Goal: Task Accomplishment & Management: Manage account settings

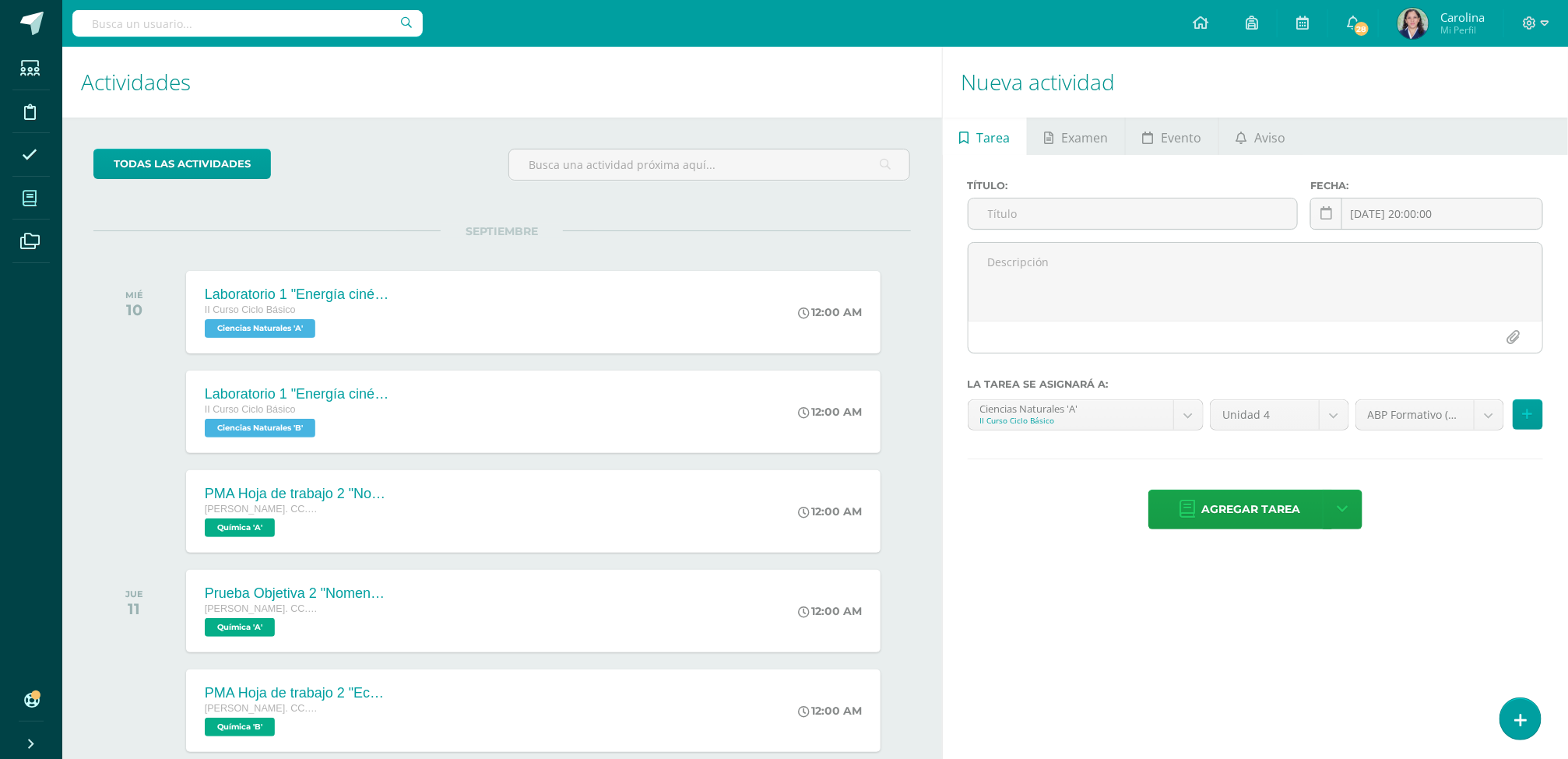
click at [24, 182] on span at bounding box center [30, 198] width 35 height 35
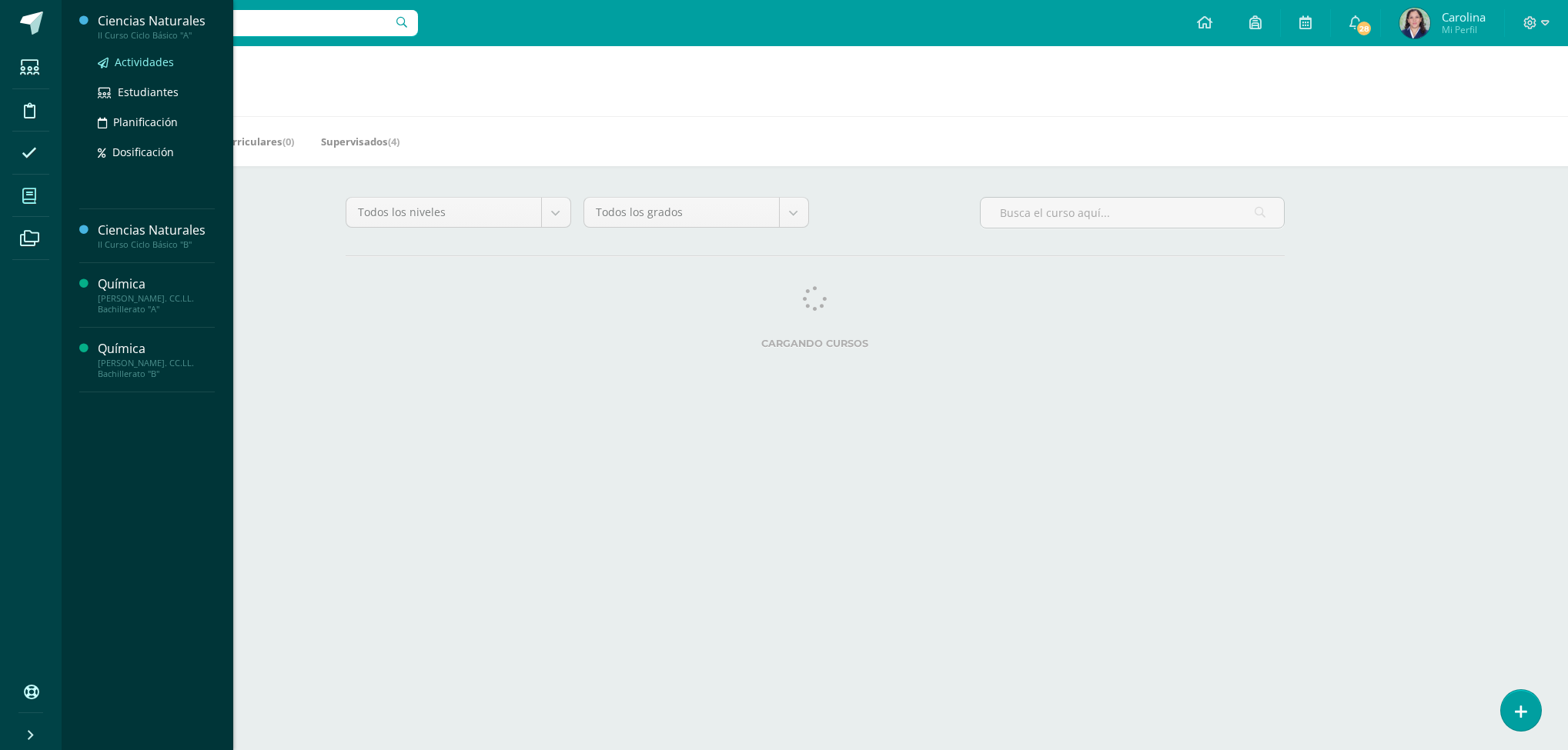
click at [137, 61] on span "Actividades" at bounding box center [144, 61] width 59 height 14
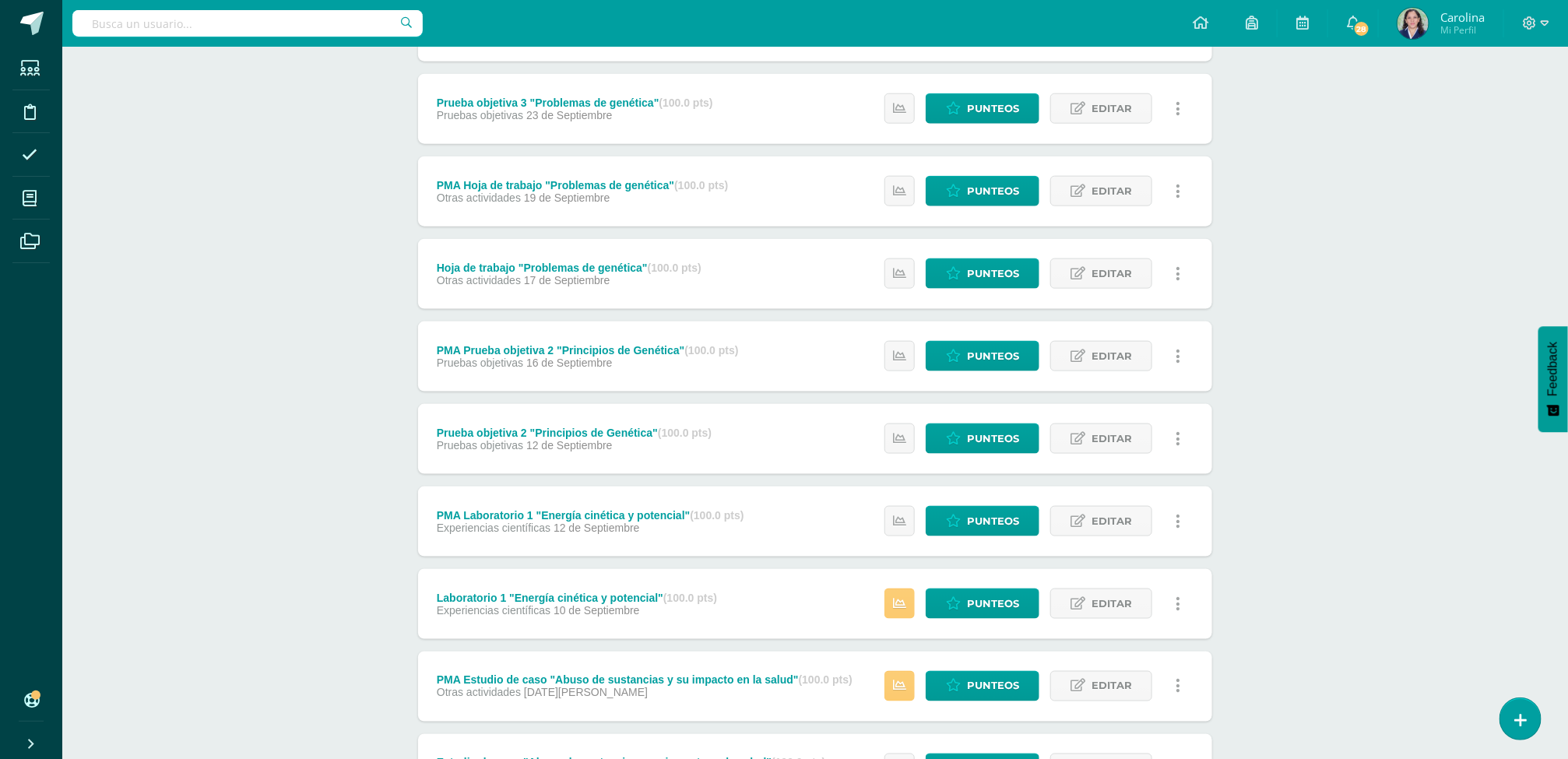
scroll to position [1151, 0]
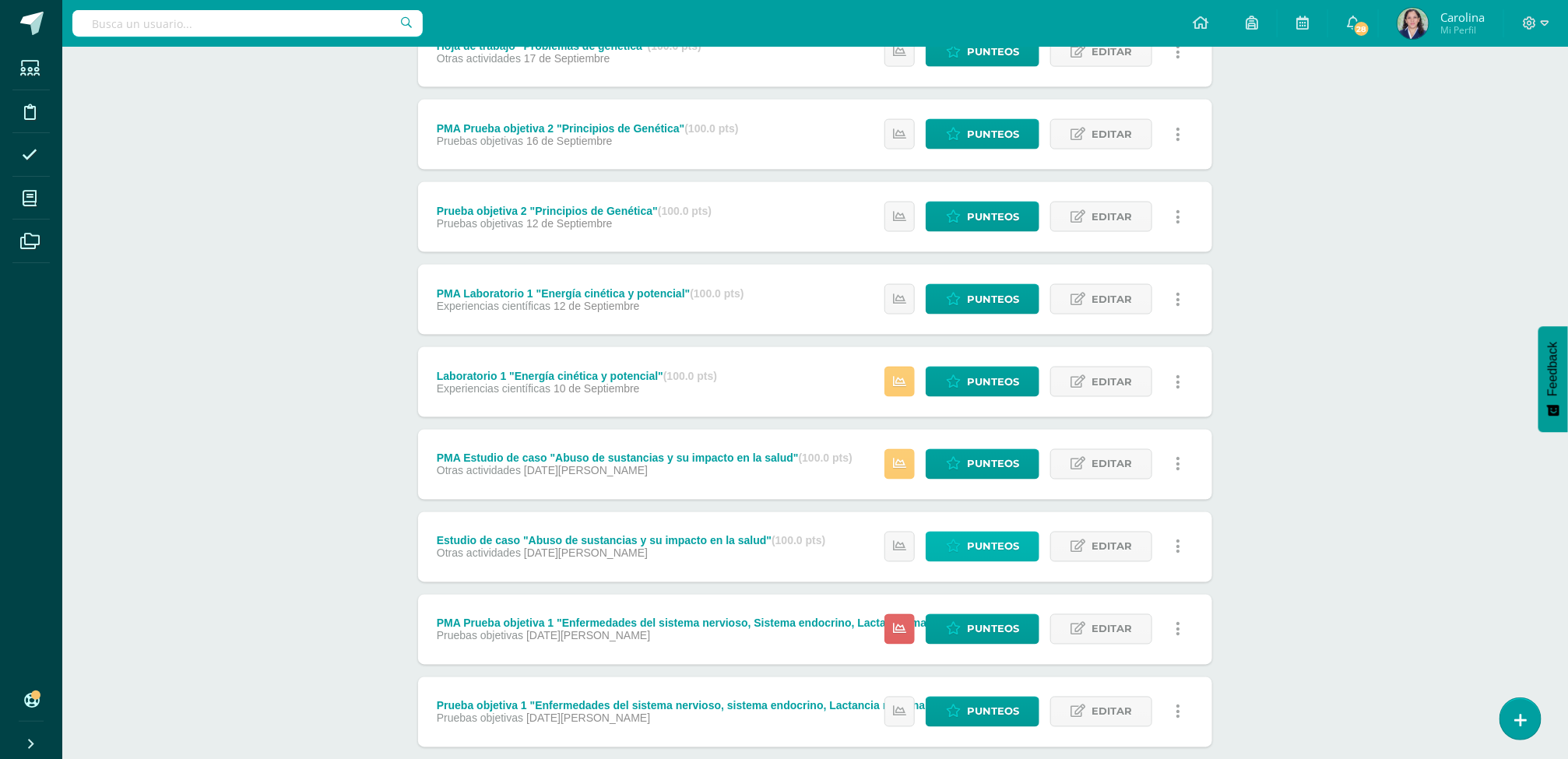
click at [974, 551] on span "Punteos" at bounding box center [993, 547] width 52 height 29
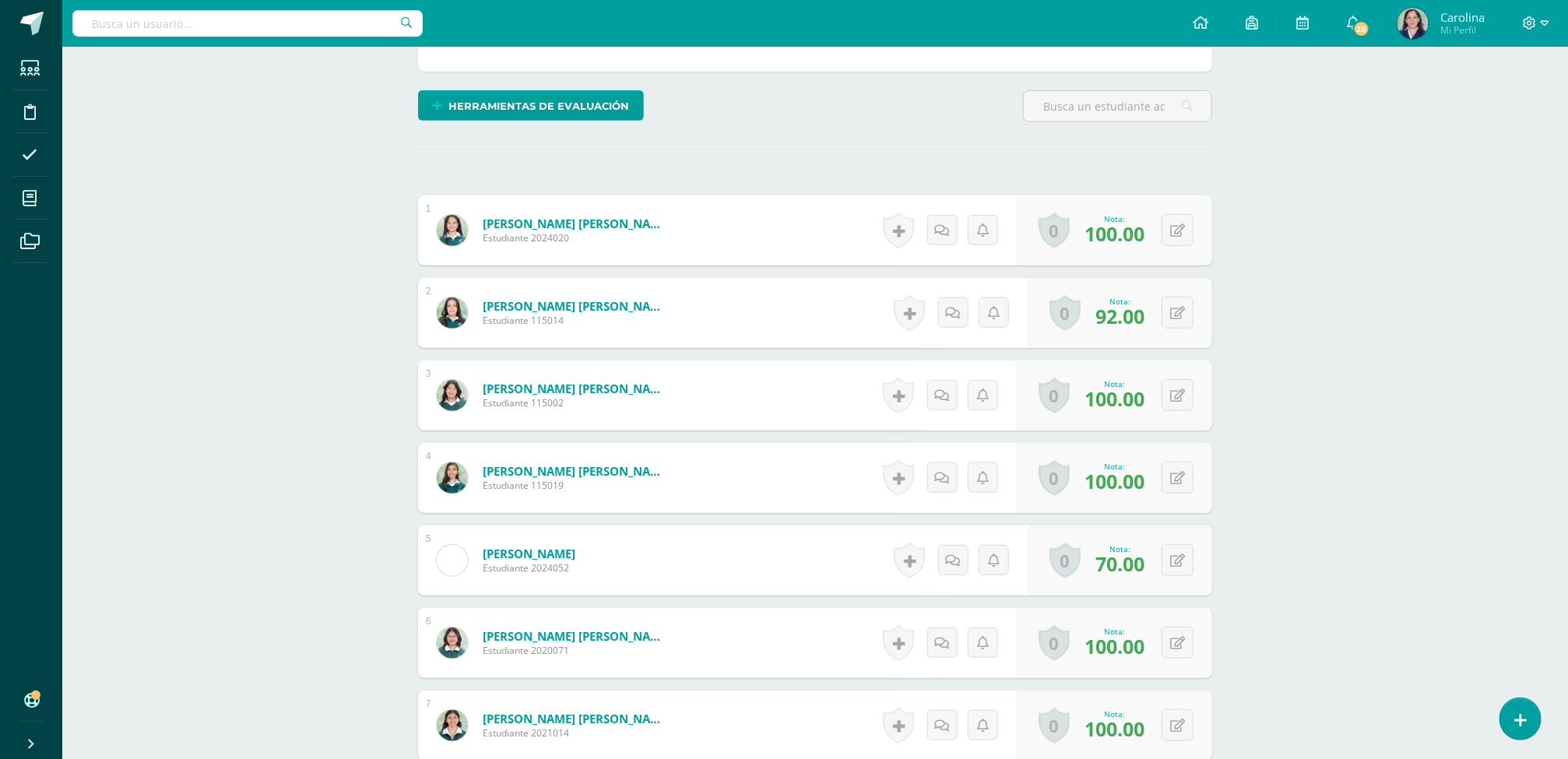
scroll to position [391, 0]
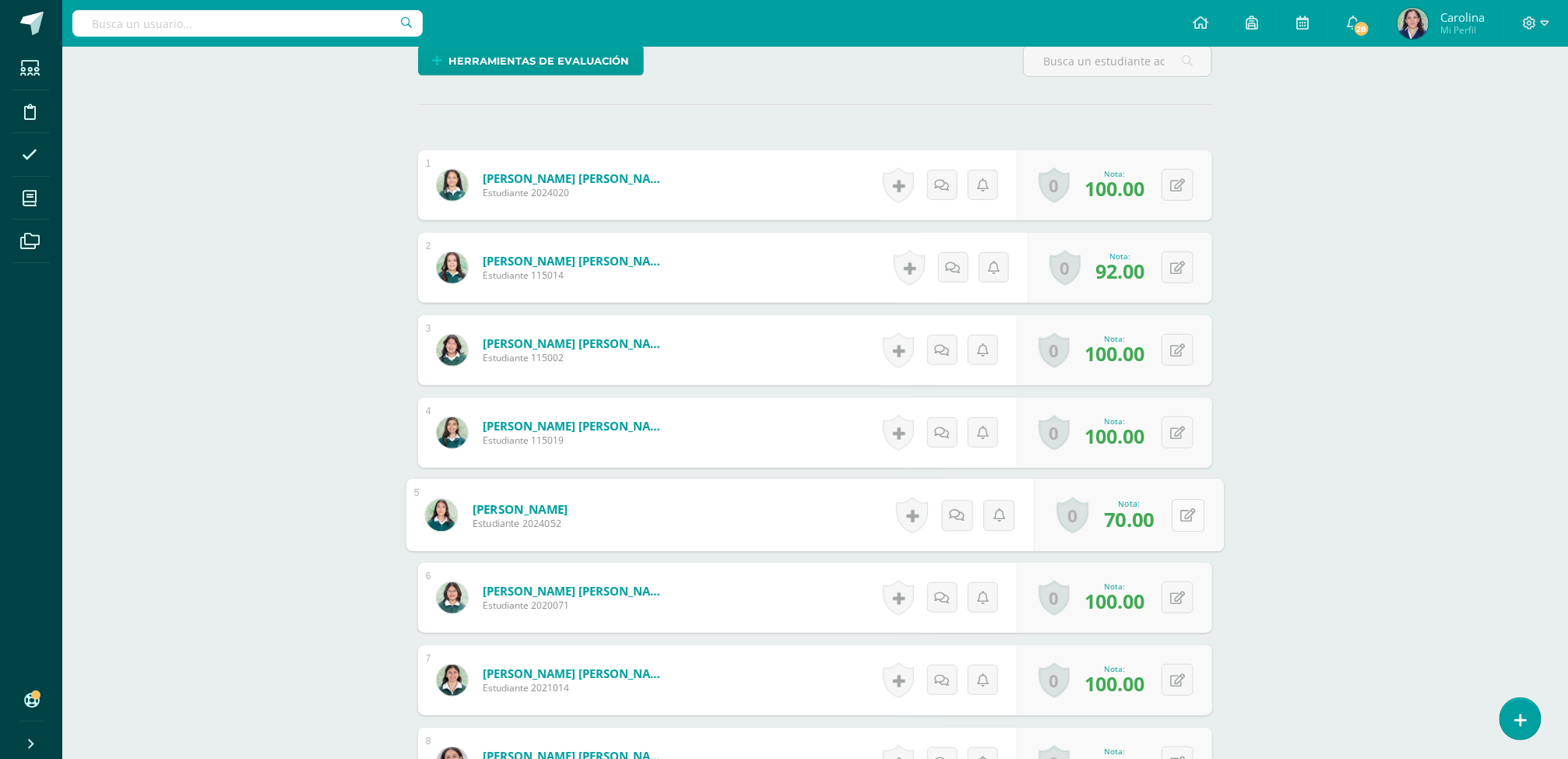
click at [1181, 514] on icon at bounding box center [1189, 515] width 15 height 14
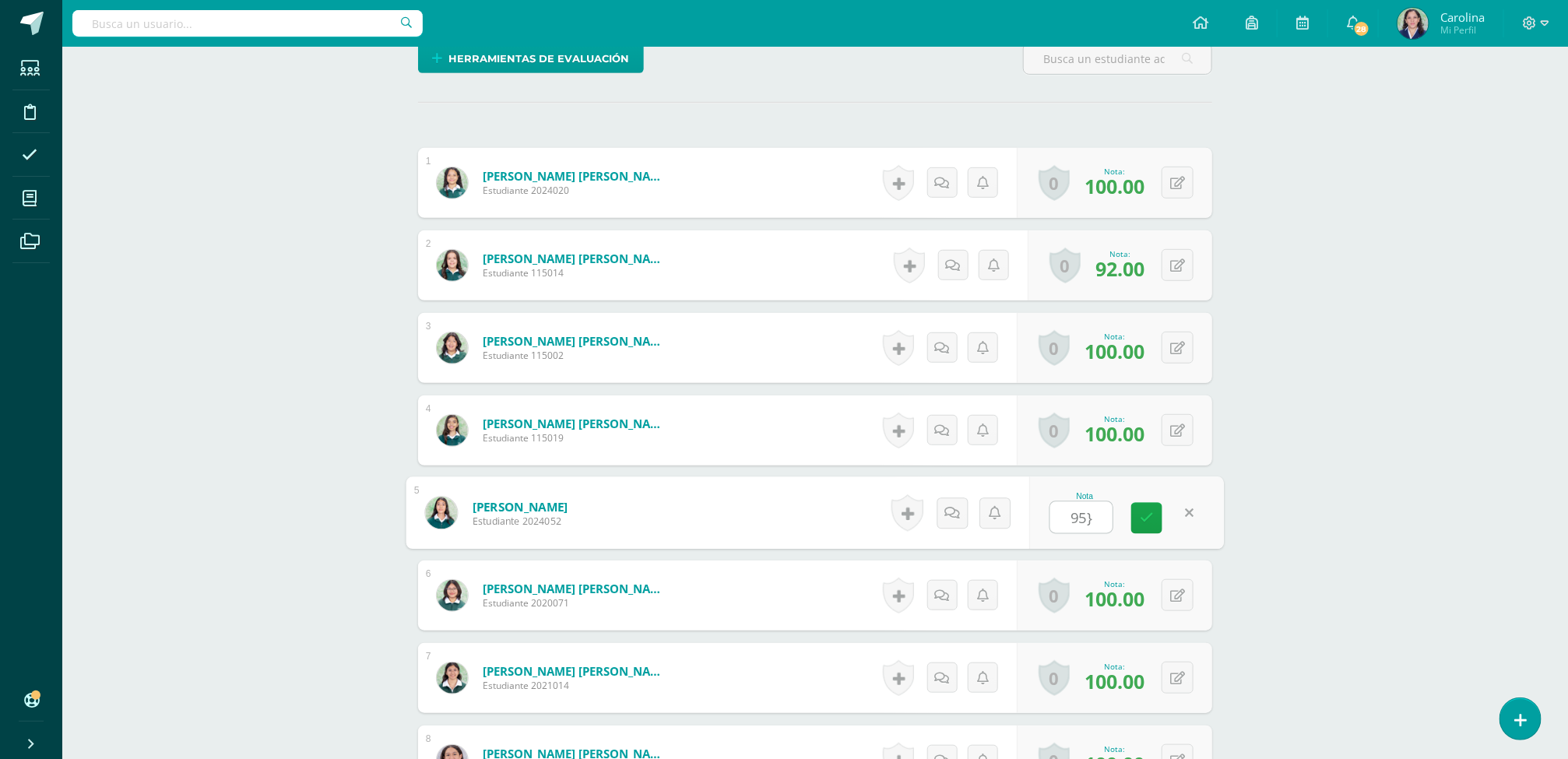
type input "95"
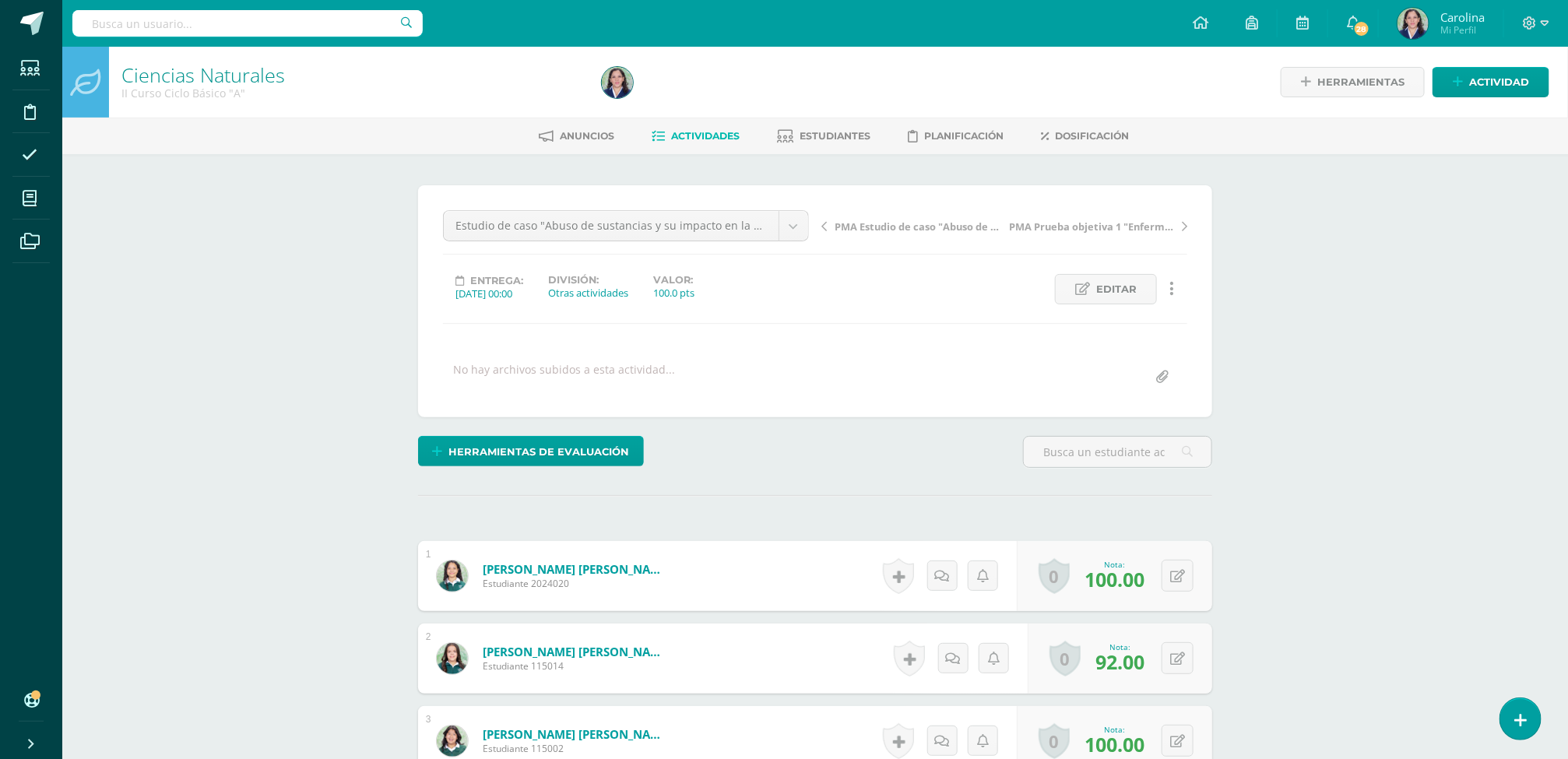
click at [712, 145] on link "Actividades" at bounding box center [695, 136] width 88 height 25
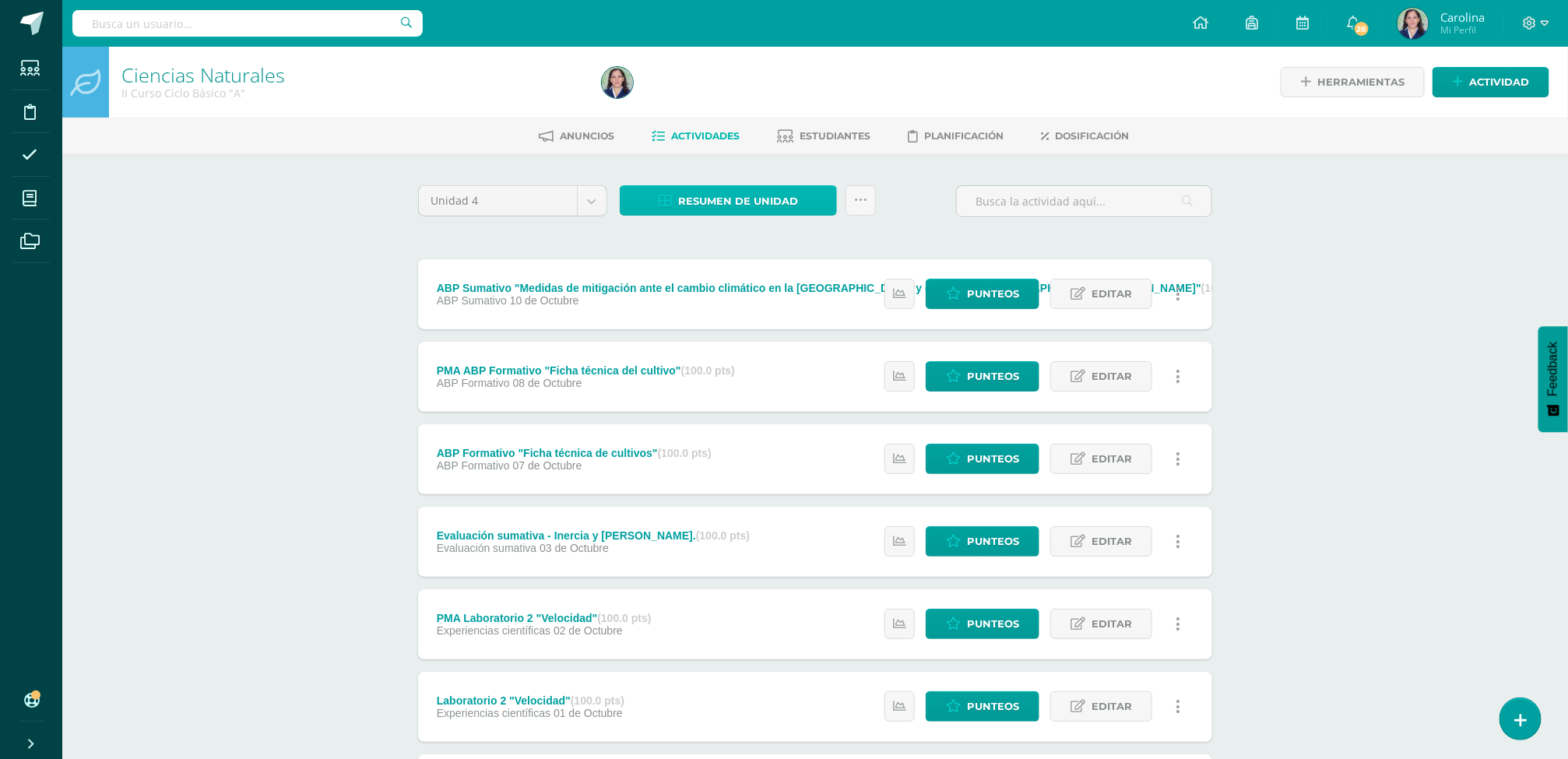
click at [722, 197] on span "Resumen de unidad" at bounding box center [739, 201] width 120 height 29
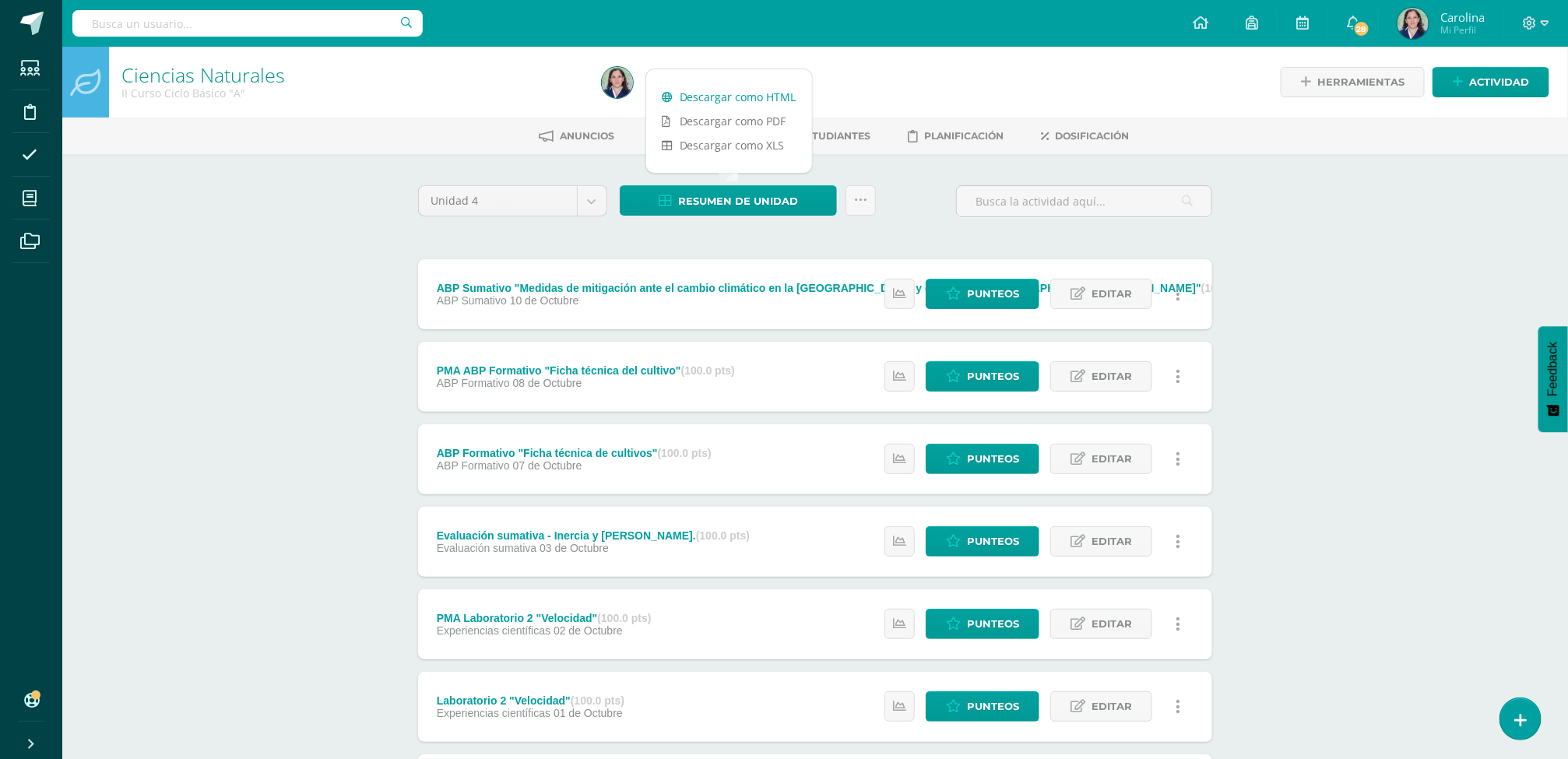
click at [750, 102] on link "Descargar como HTML" at bounding box center [730, 97] width 166 height 24
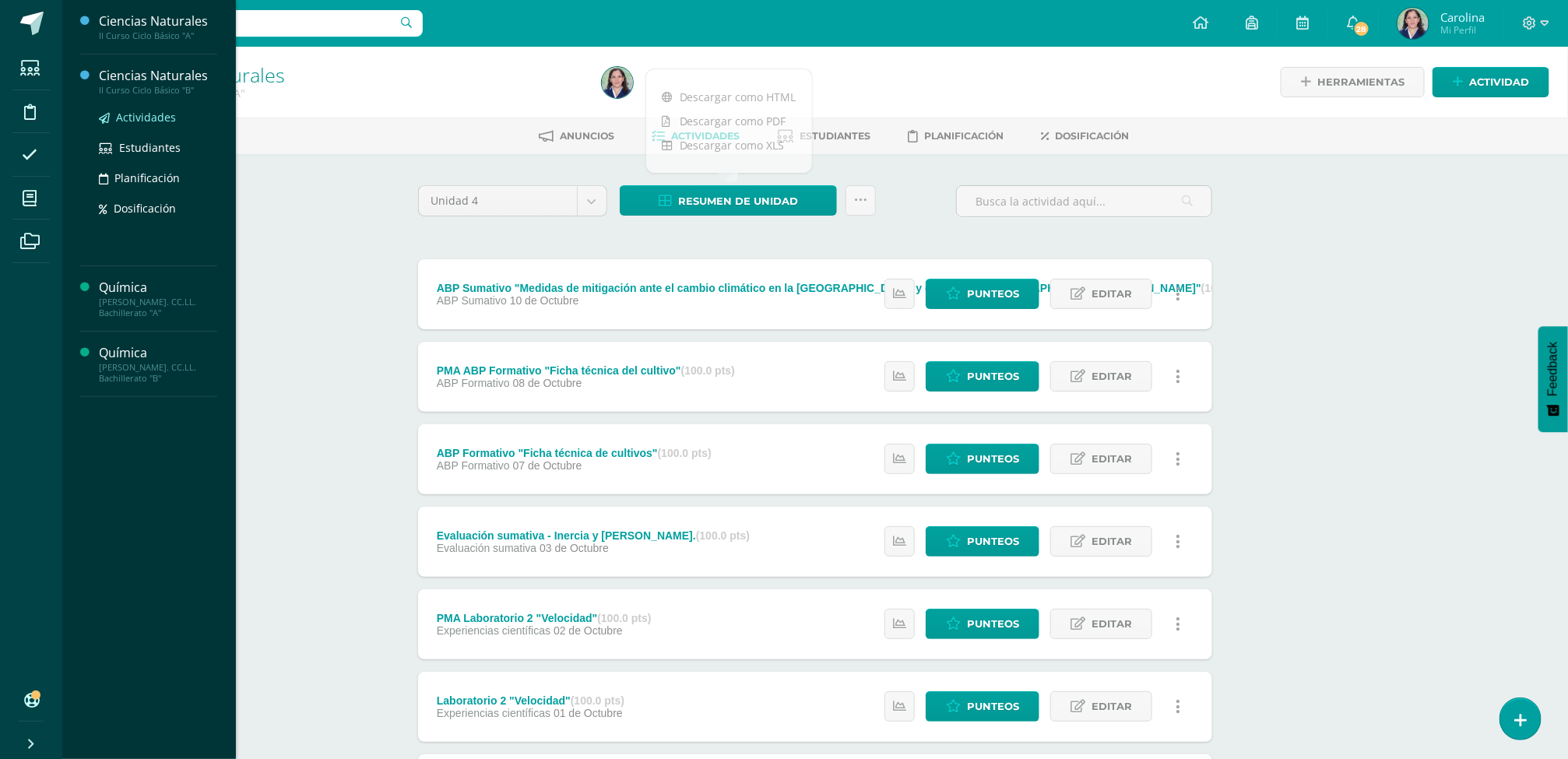
click at [134, 113] on span "Actividades" at bounding box center [146, 117] width 60 height 15
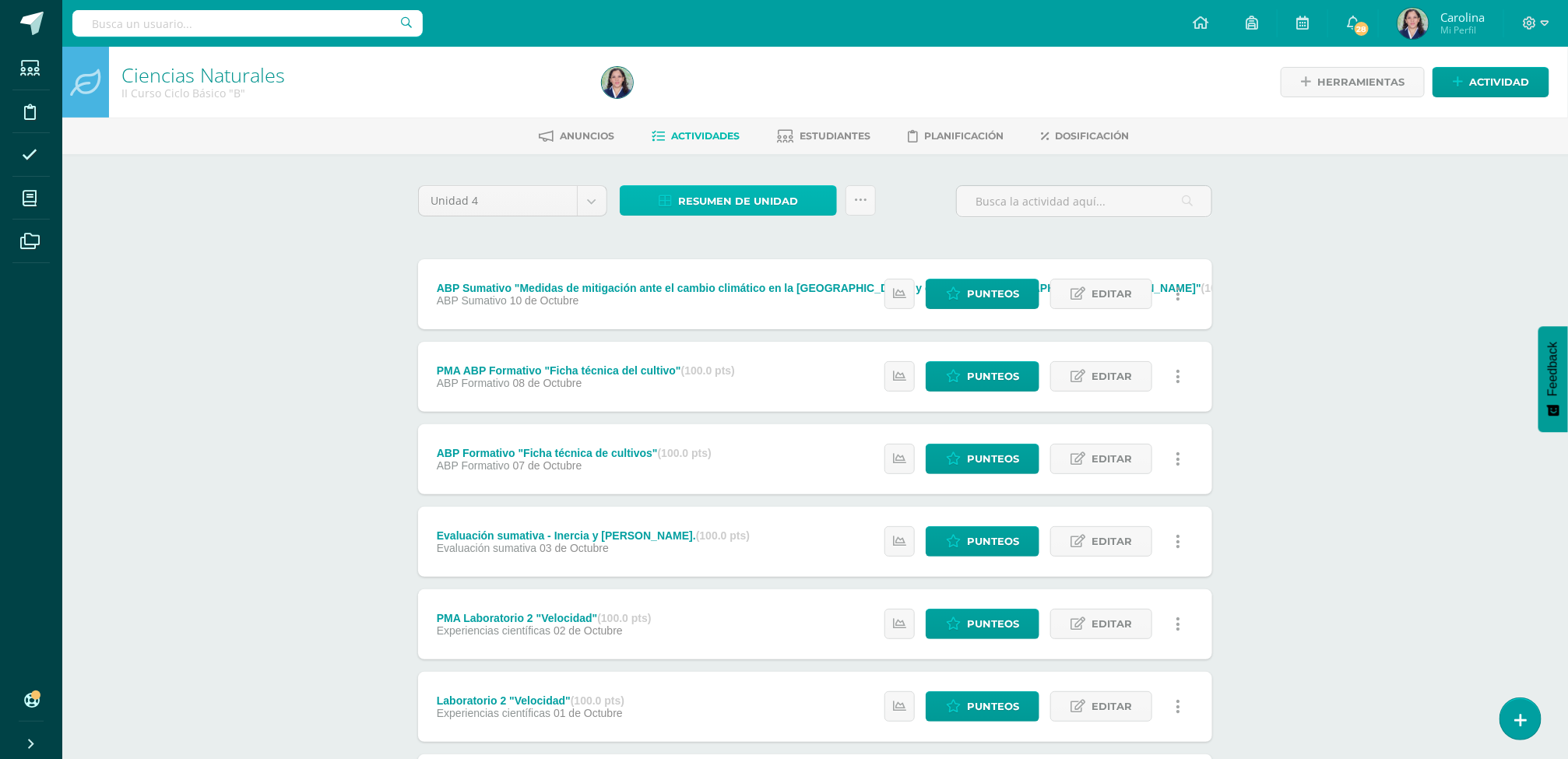
click at [787, 191] on span "Resumen de unidad" at bounding box center [739, 201] width 120 height 29
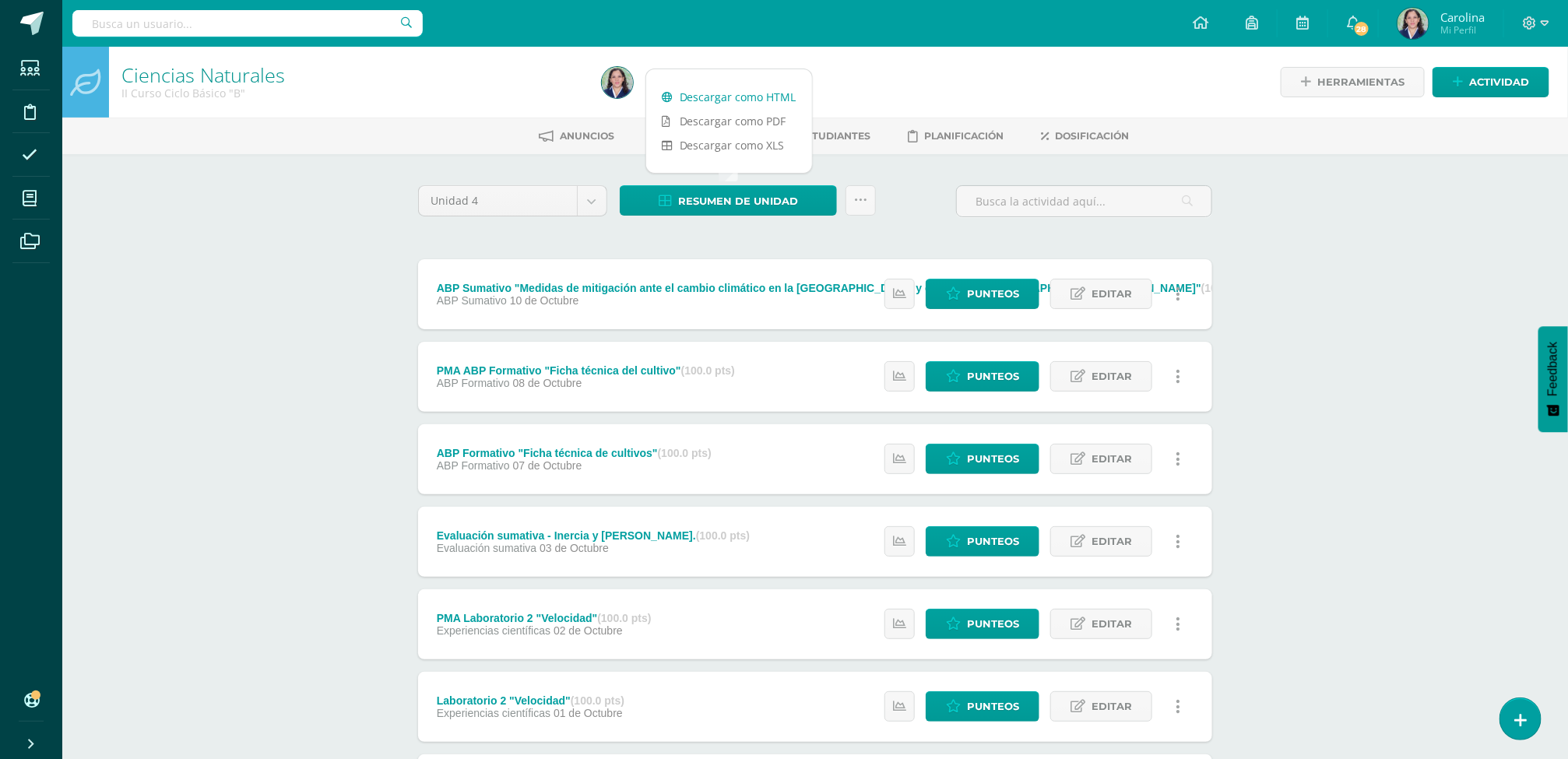
click at [774, 106] on link "Descargar como HTML" at bounding box center [730, 97] width 166 height 24
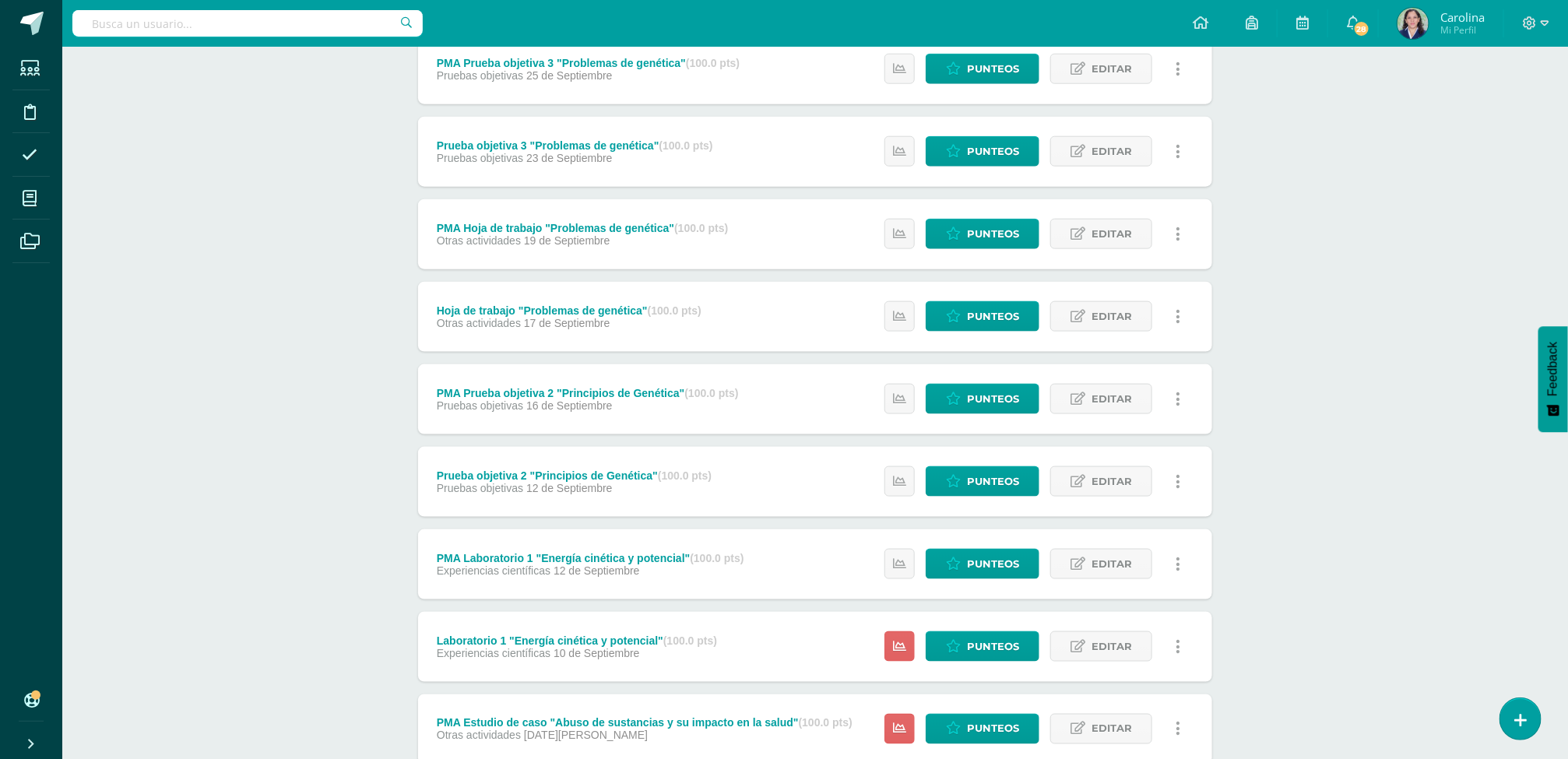
scroll to position [1239, 0]
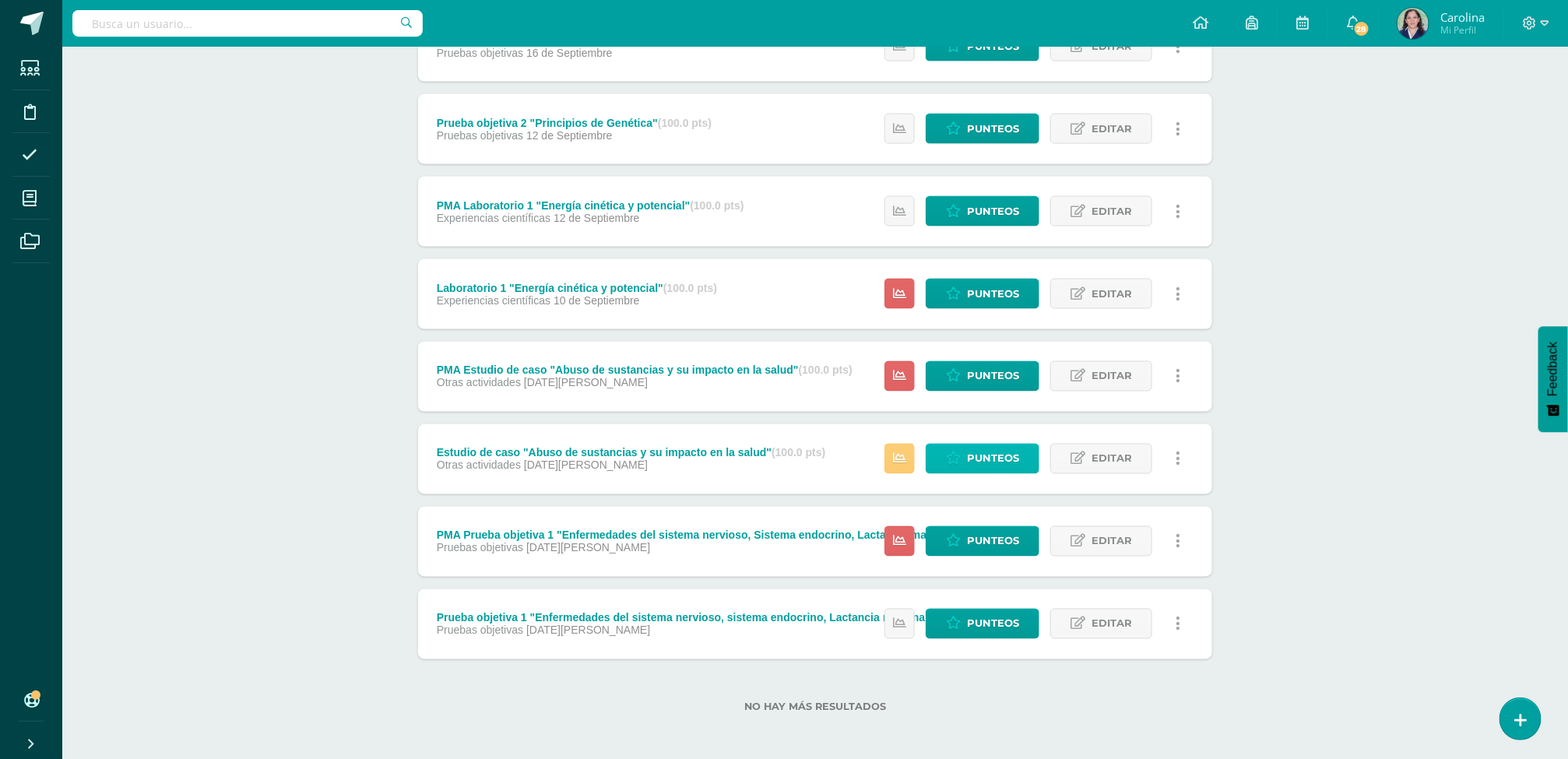
click at [977, 460] on span "Punteos" at bounding box center [993, 459] width 52 height 29
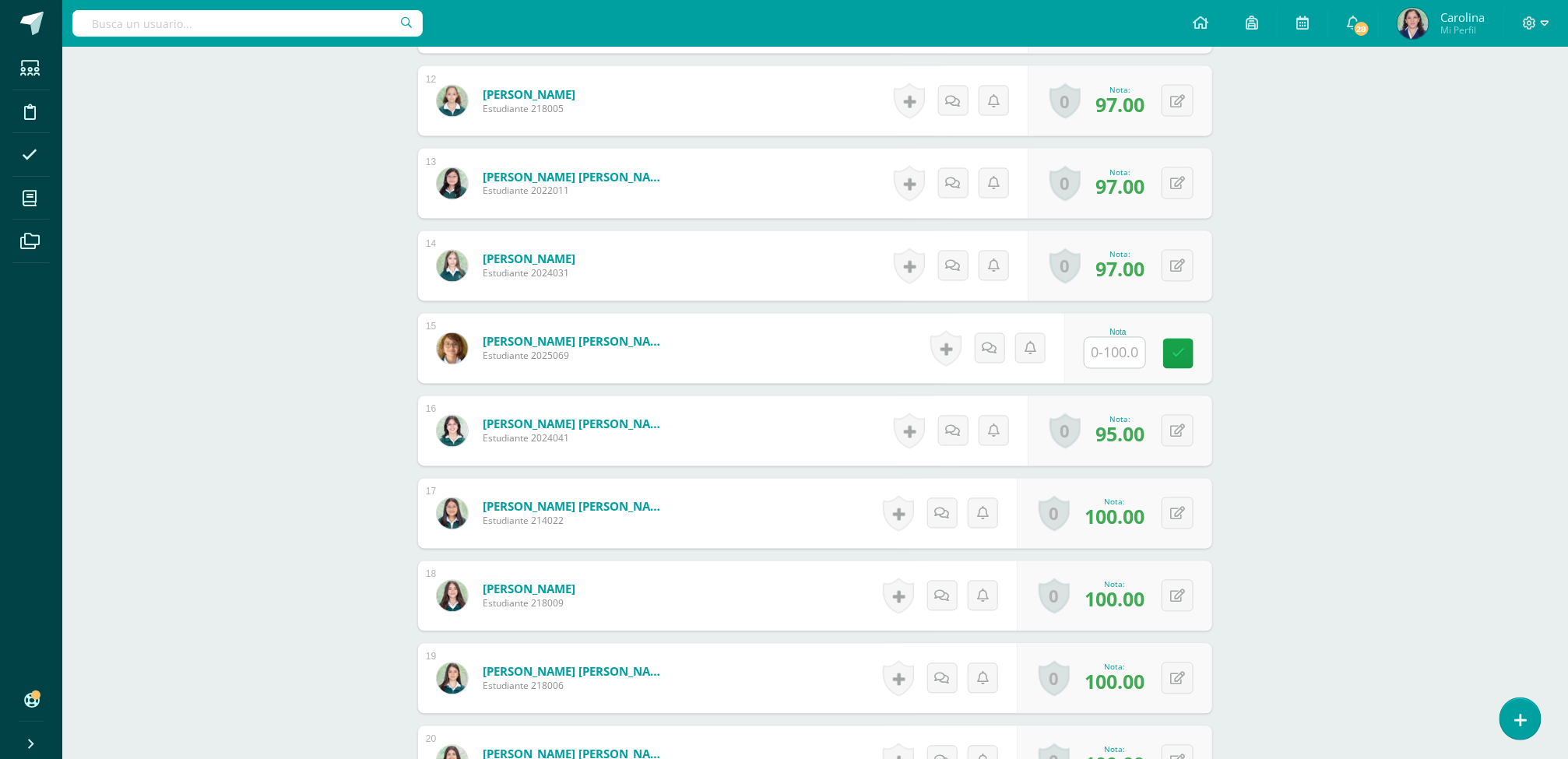
scroll to position [1384, 0]
click at [1103, 354] on input "text" at bounding box center [1124, 353] width 62 height 31
type input "100"
click at [1187, 356] on icon at bounding box center [1190, 353] width 14 height 14
click at [1187, 356] on form "Orozco Pérez, Lourdes Sophie Estudiante 2025069 Nota 100.00 0 Logros" at bounding box center [815, 348] width 819 height 73
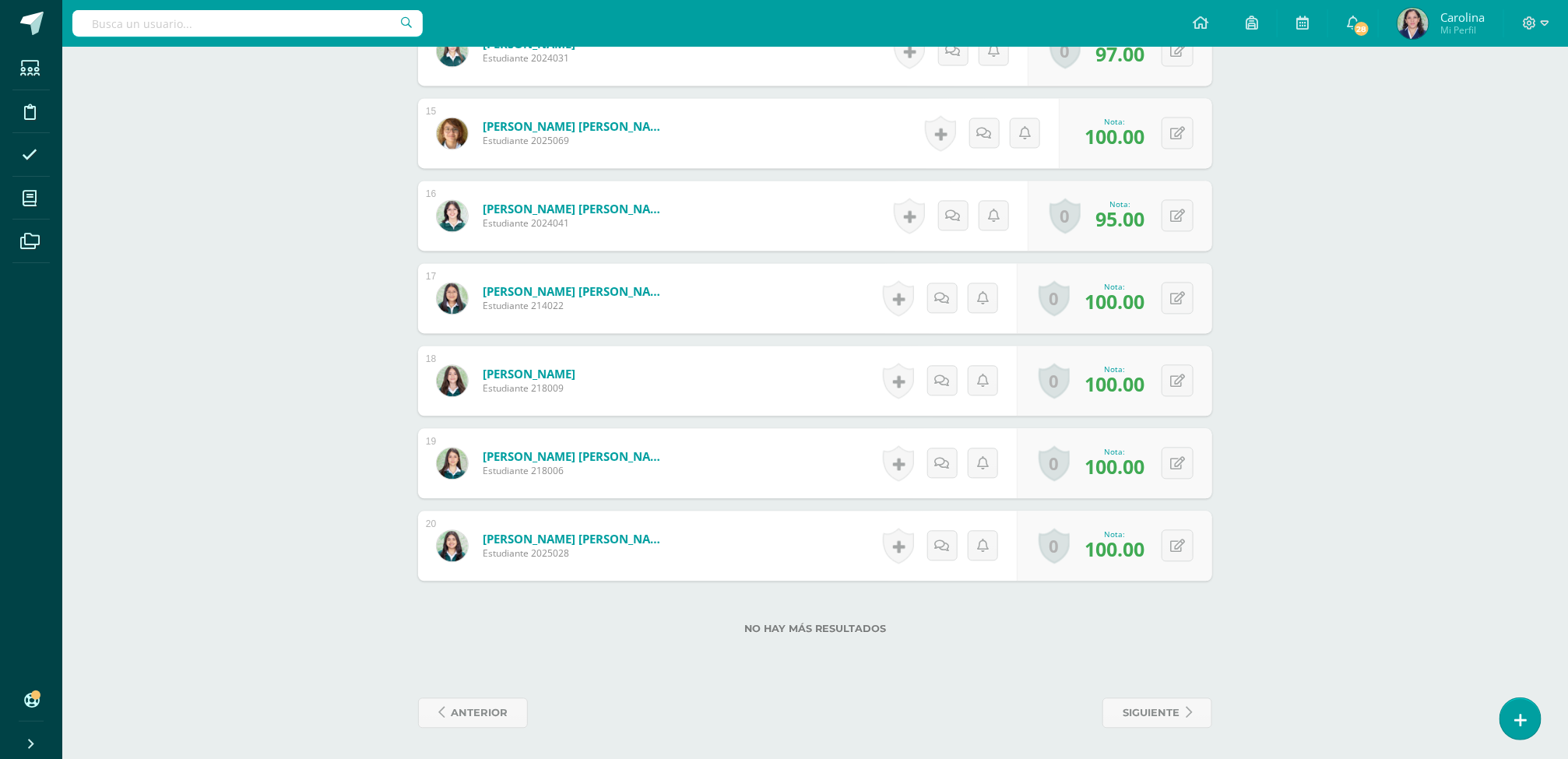
scroll to position [0, 0]
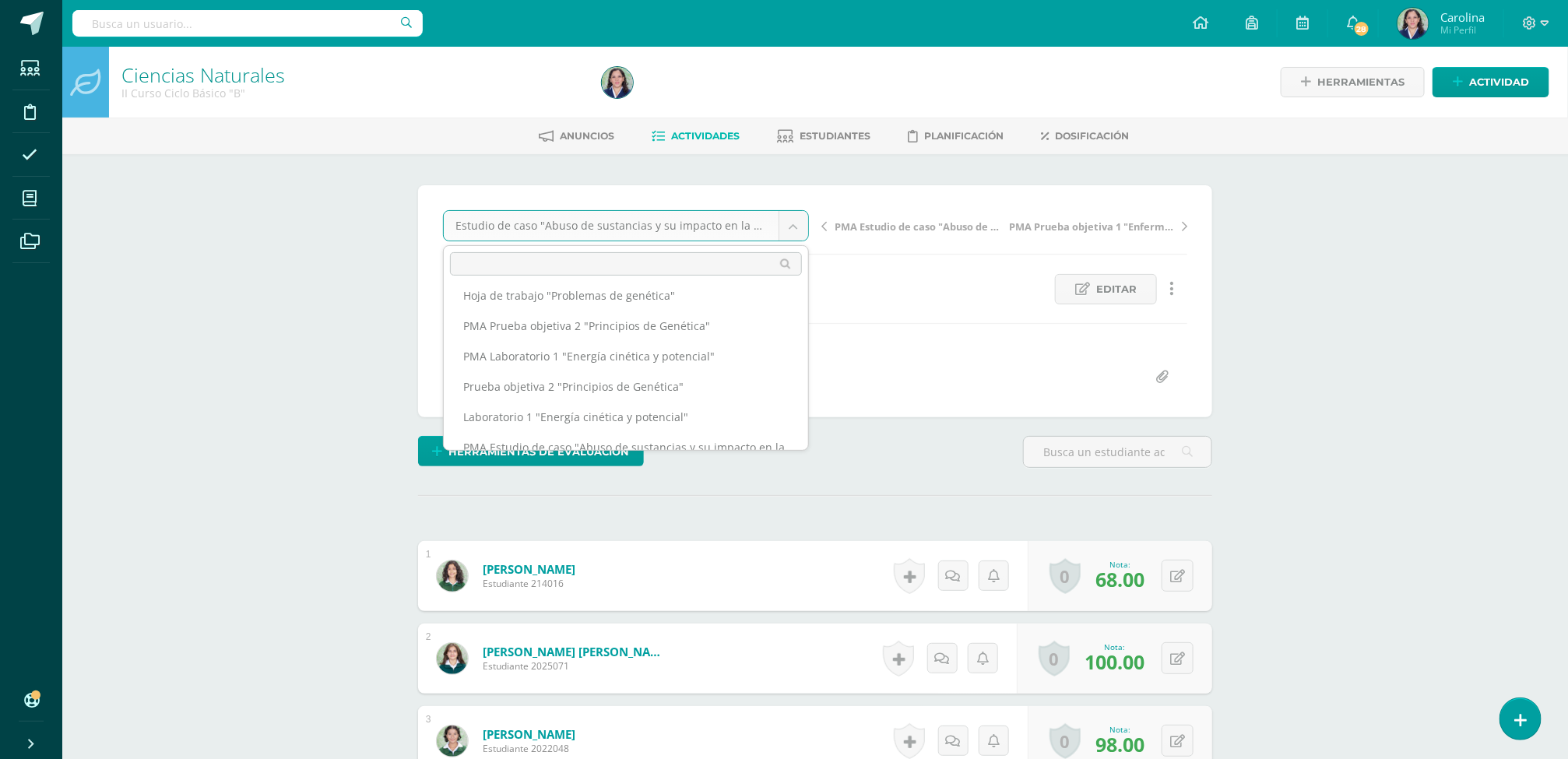
scroll to position [363, 0]
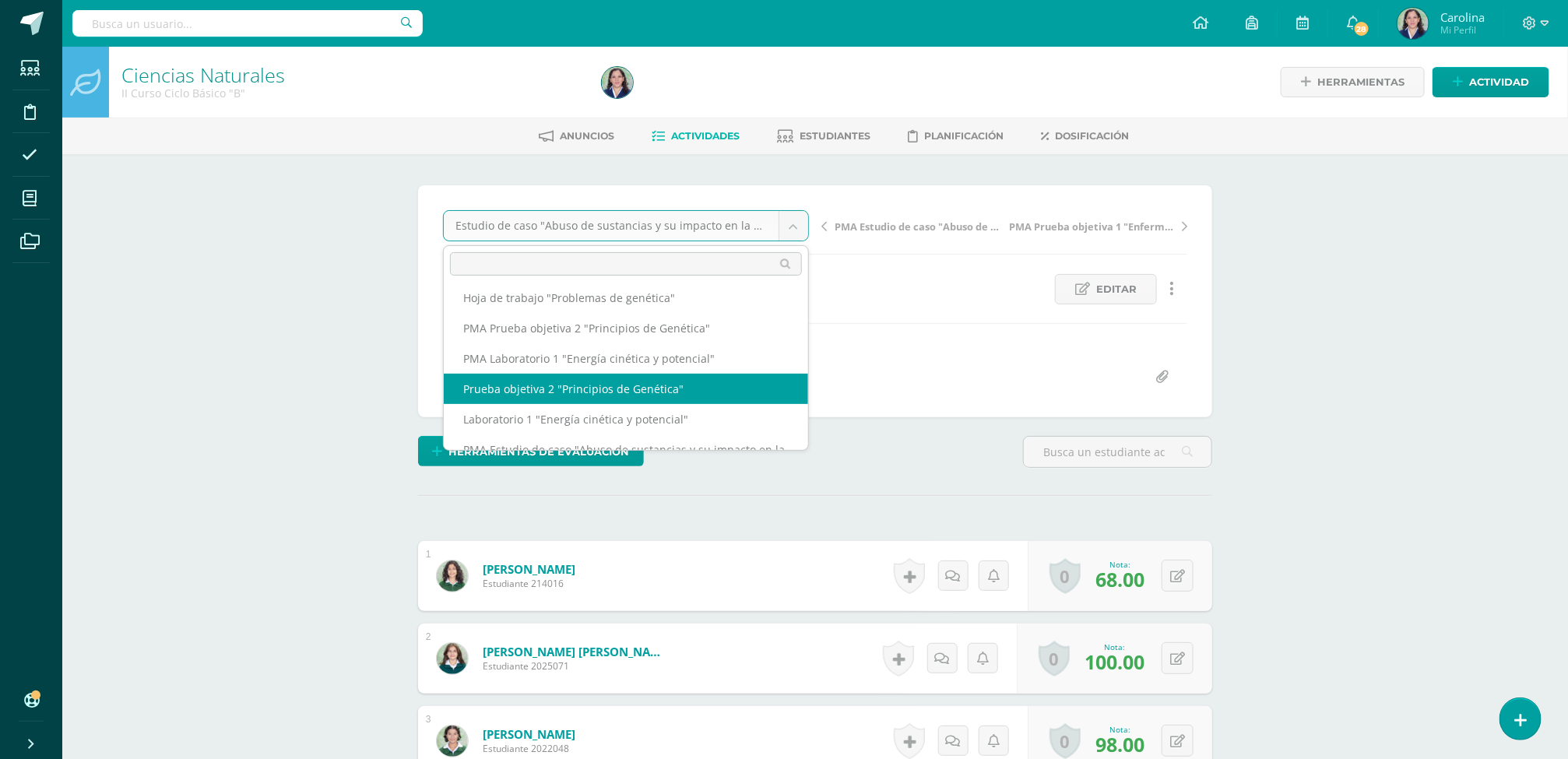
select select "/dashboard/teacher/grade-activity/260338/"
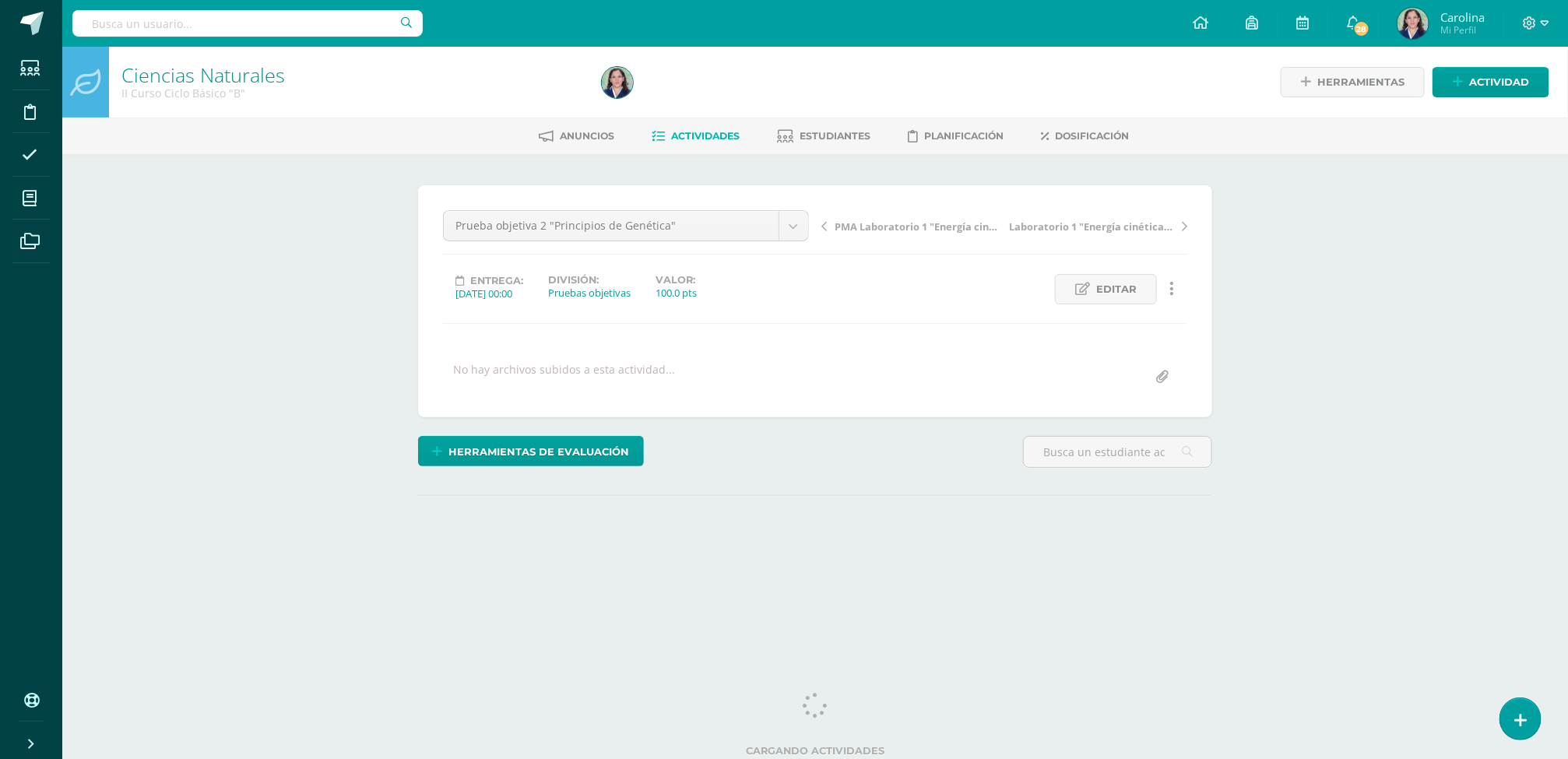
click at [1521, 335] on div "Ciencias Naturales II Curso Ciclo Básico "B" Herramientas Detalle de asistencia…" at bounding box center [815, 332] width 1506 height 570
click at [1431, 295] on div "Ciencias Naturales II Curso Ciclo Básico "B" Herramientas Detalle de asistencia…" at bounding box center [815, 332] width 1506 height 570
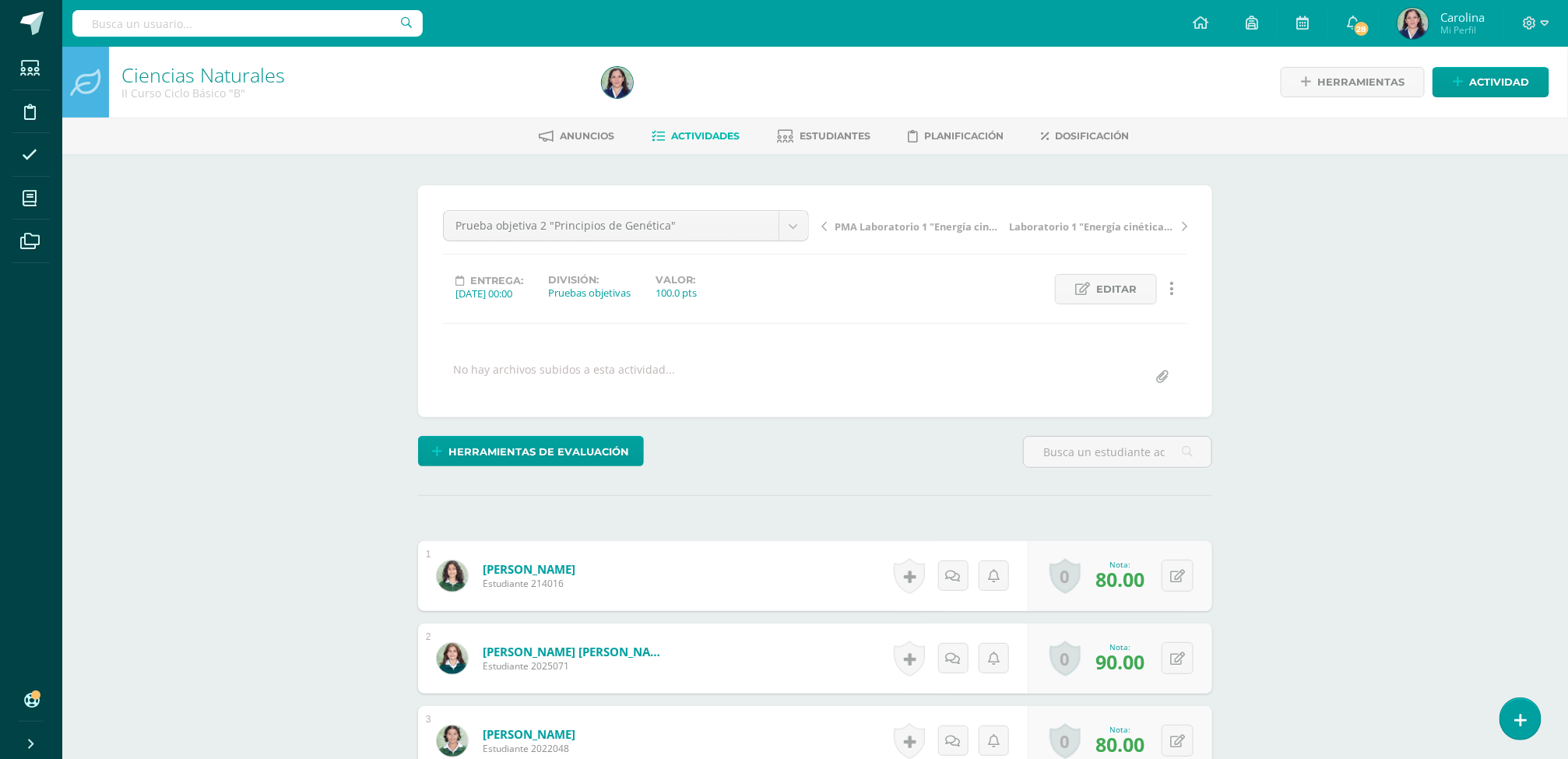
click at [699, 131] on span "Actividades" at bounding box center [705, 136] width 69 height 12
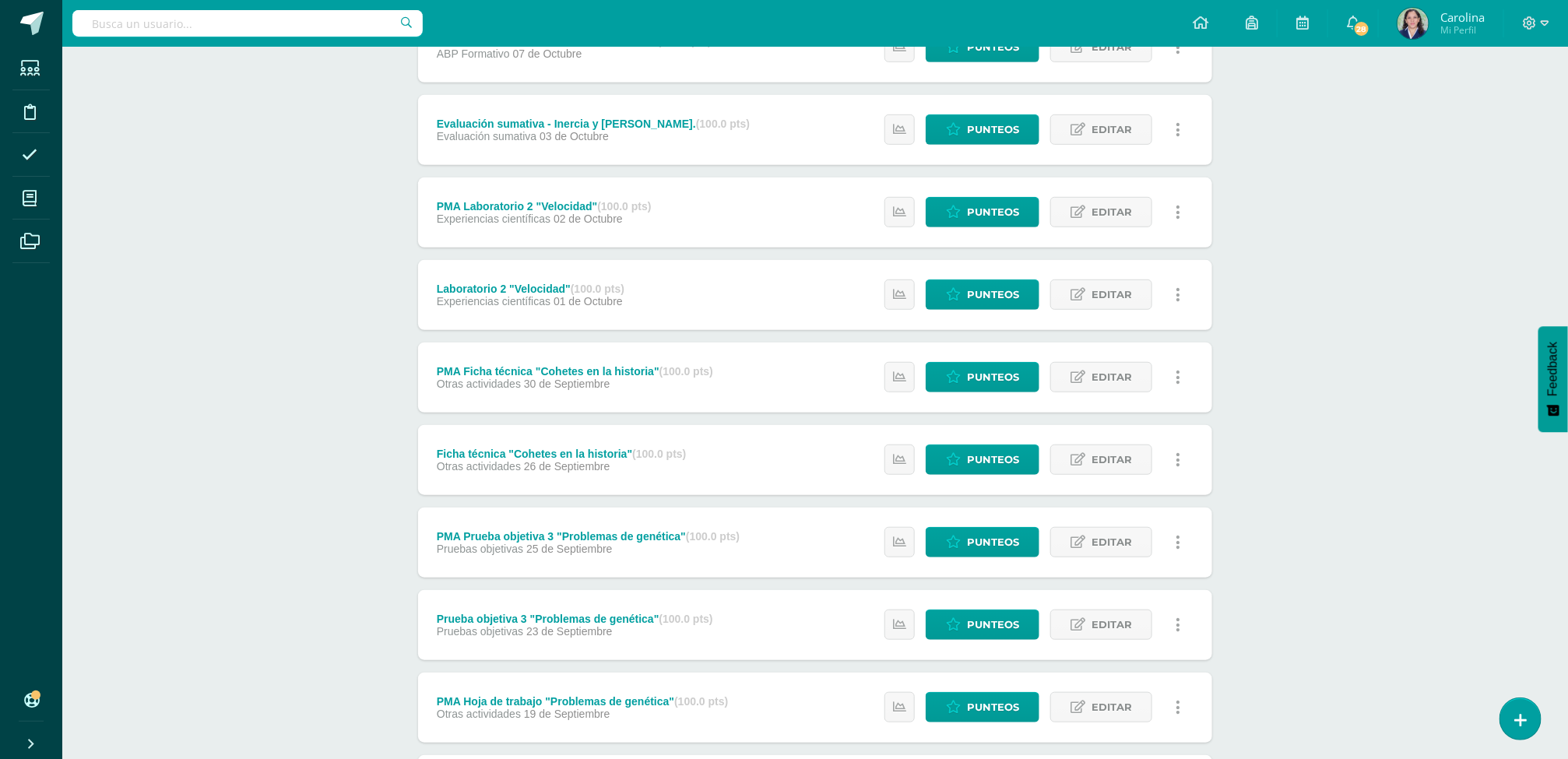
scroll to position [1075, 0]
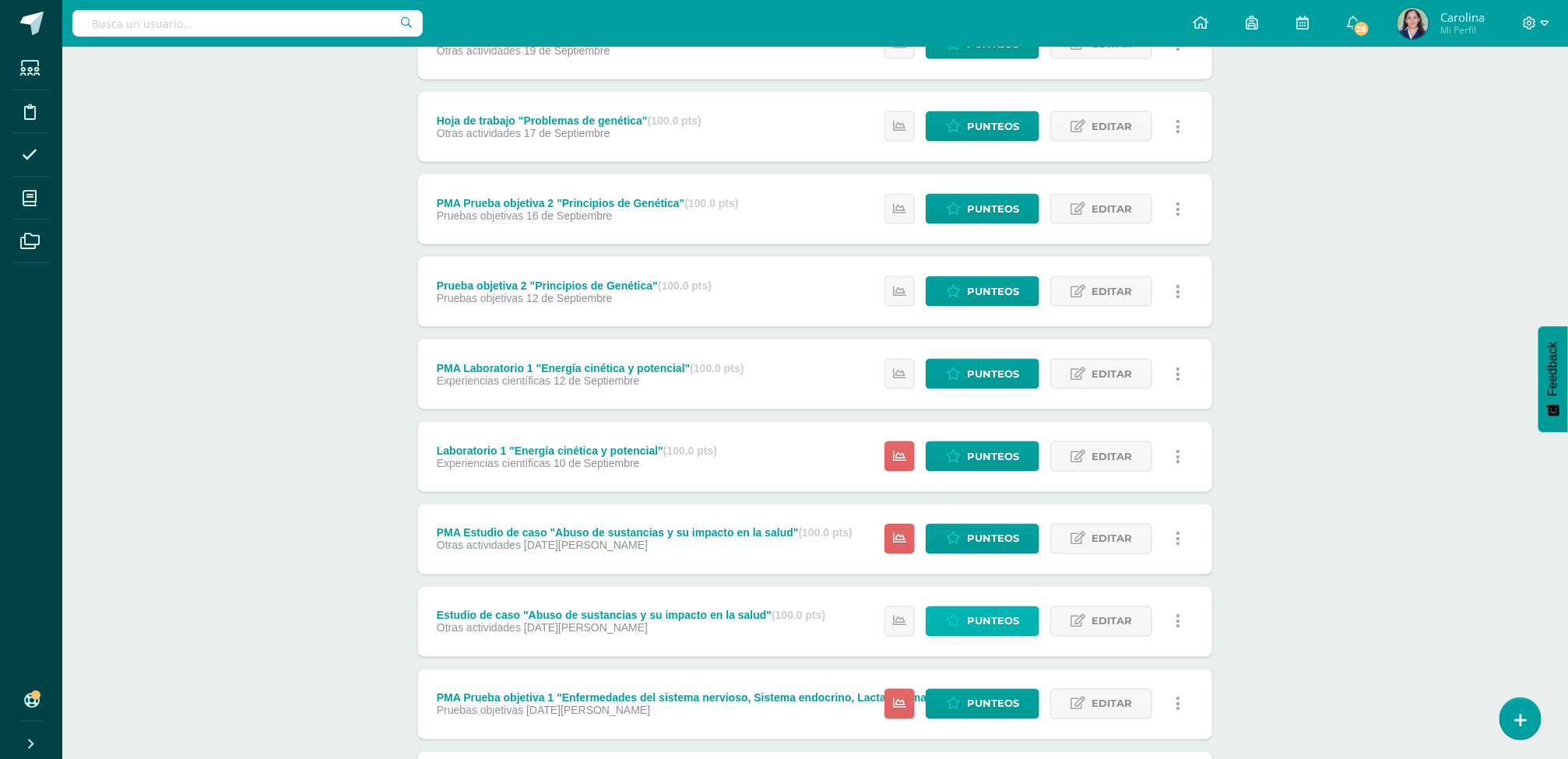
click at [994, 615] on span "Punteos" at bounding box center [993, 622] width 52 height 29
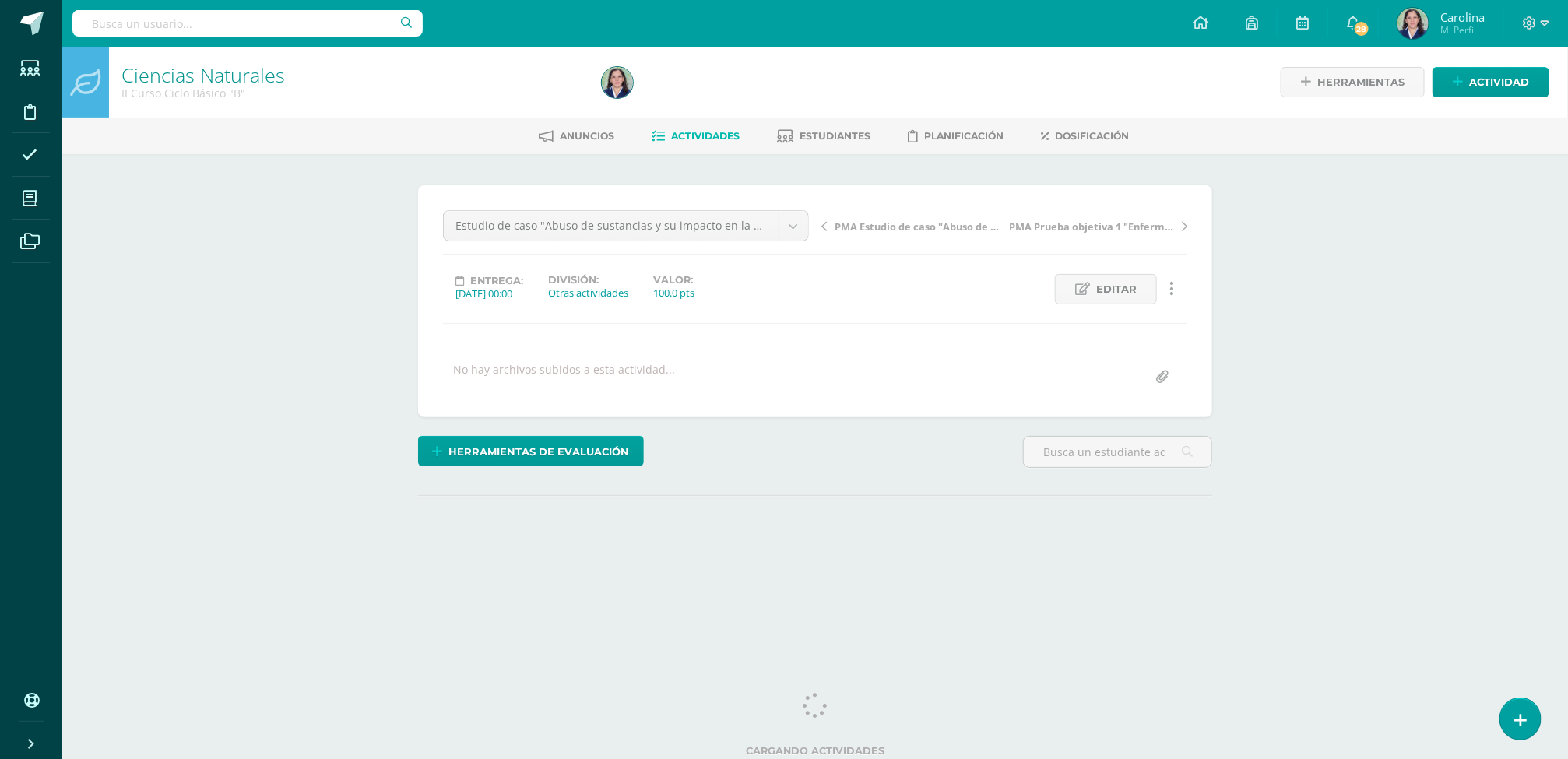
click at [1364, 346] on div "Ciencias Naturales II Curso Ciclo Básico "B" Herramientas Detalle de asistencia…" at bounding box center [815, 332] width 1506 height 570
click at [1531, 395] on div "Ciencias Naturales II Curso Ciclo Básico "B" Herramientas Detalle de asistencia…" at bounding box center [815, 332] width 1506 height 570
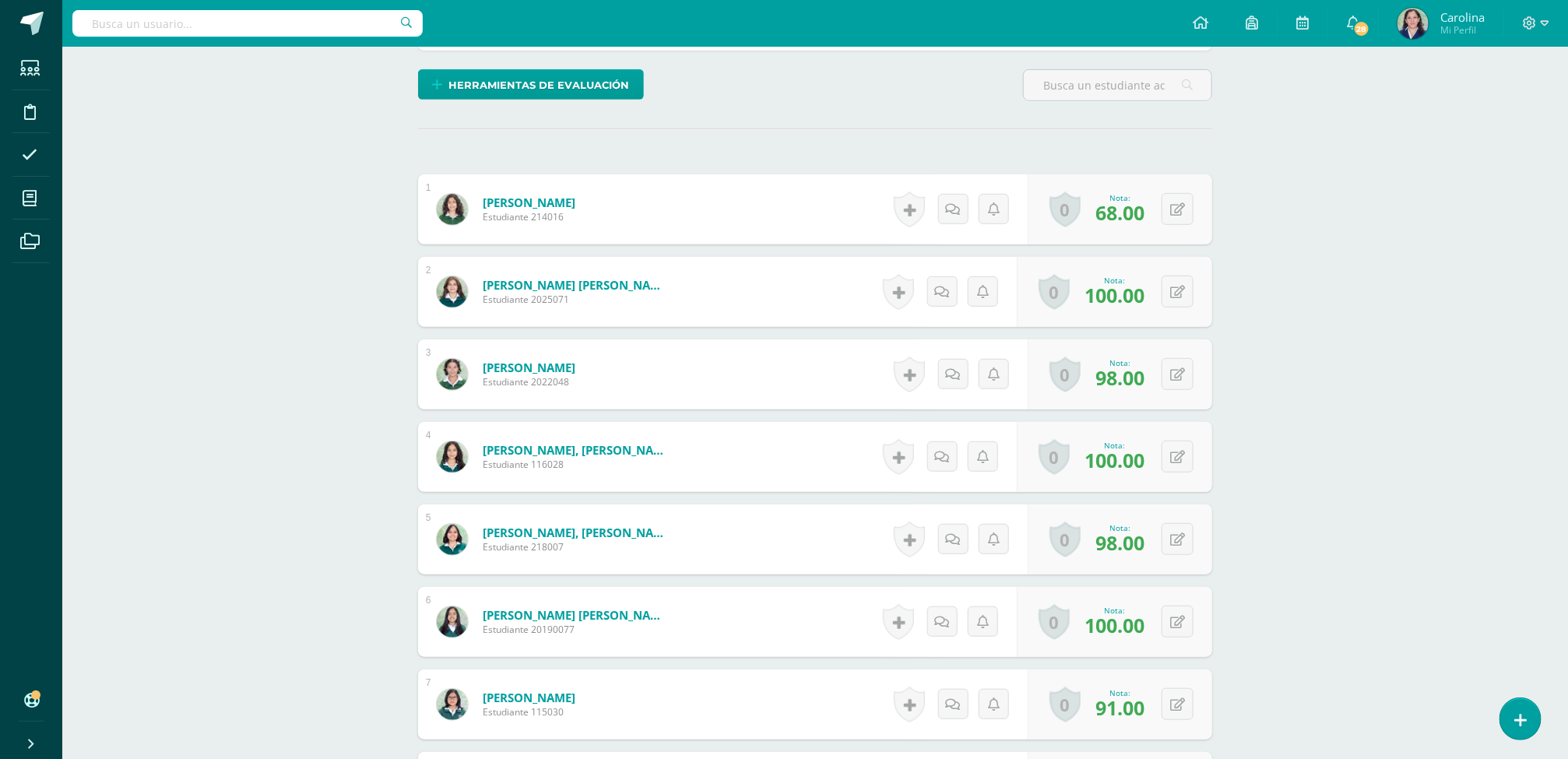
scroll to position [453, 0]
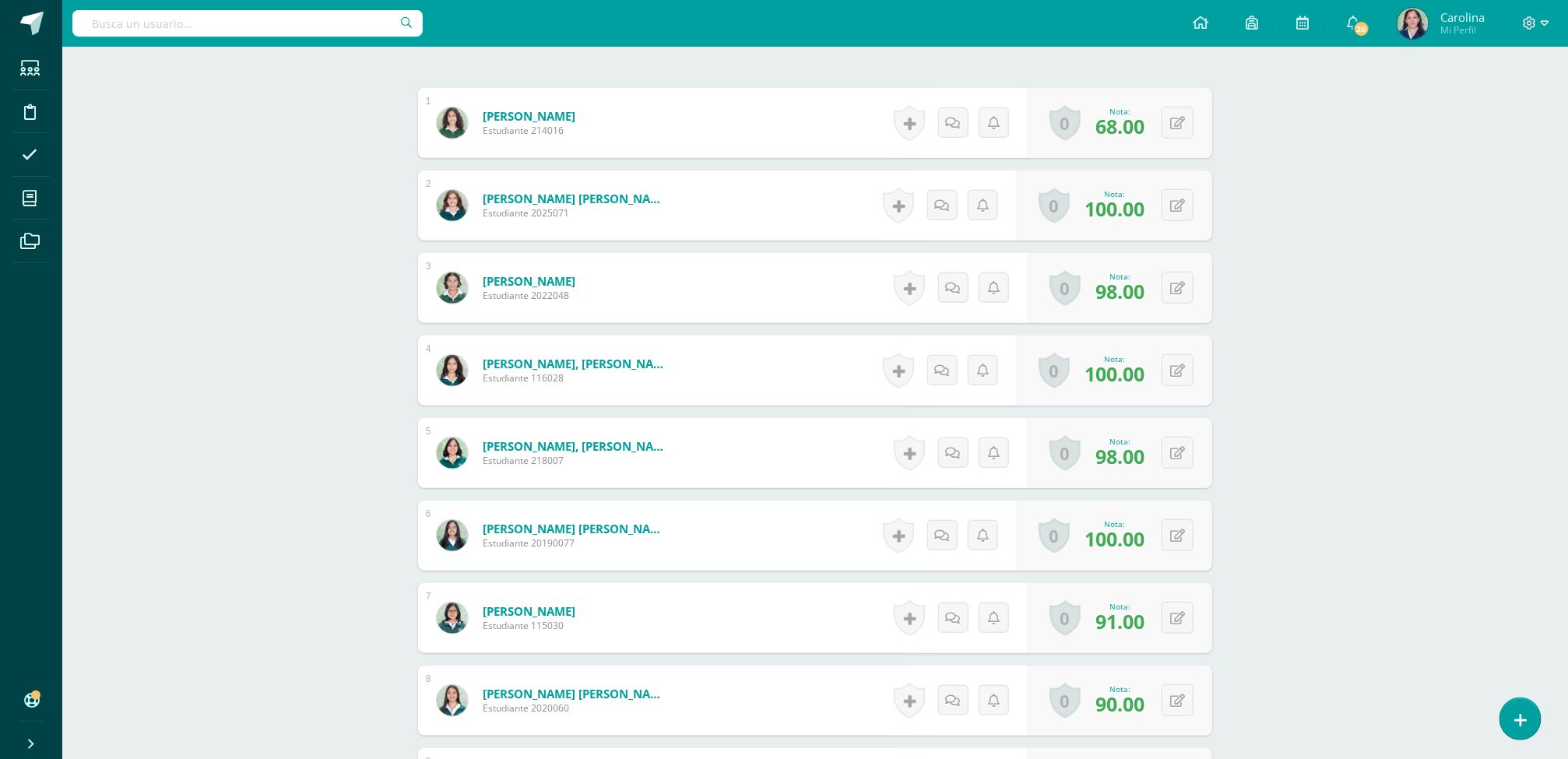
click at [1443, 416] on div "Ciencias Naturales II Curso Ciclo Básico "B" Herramientas Detalle de asistencia…" at bounding box center [815, 746] width 1506 height 2306
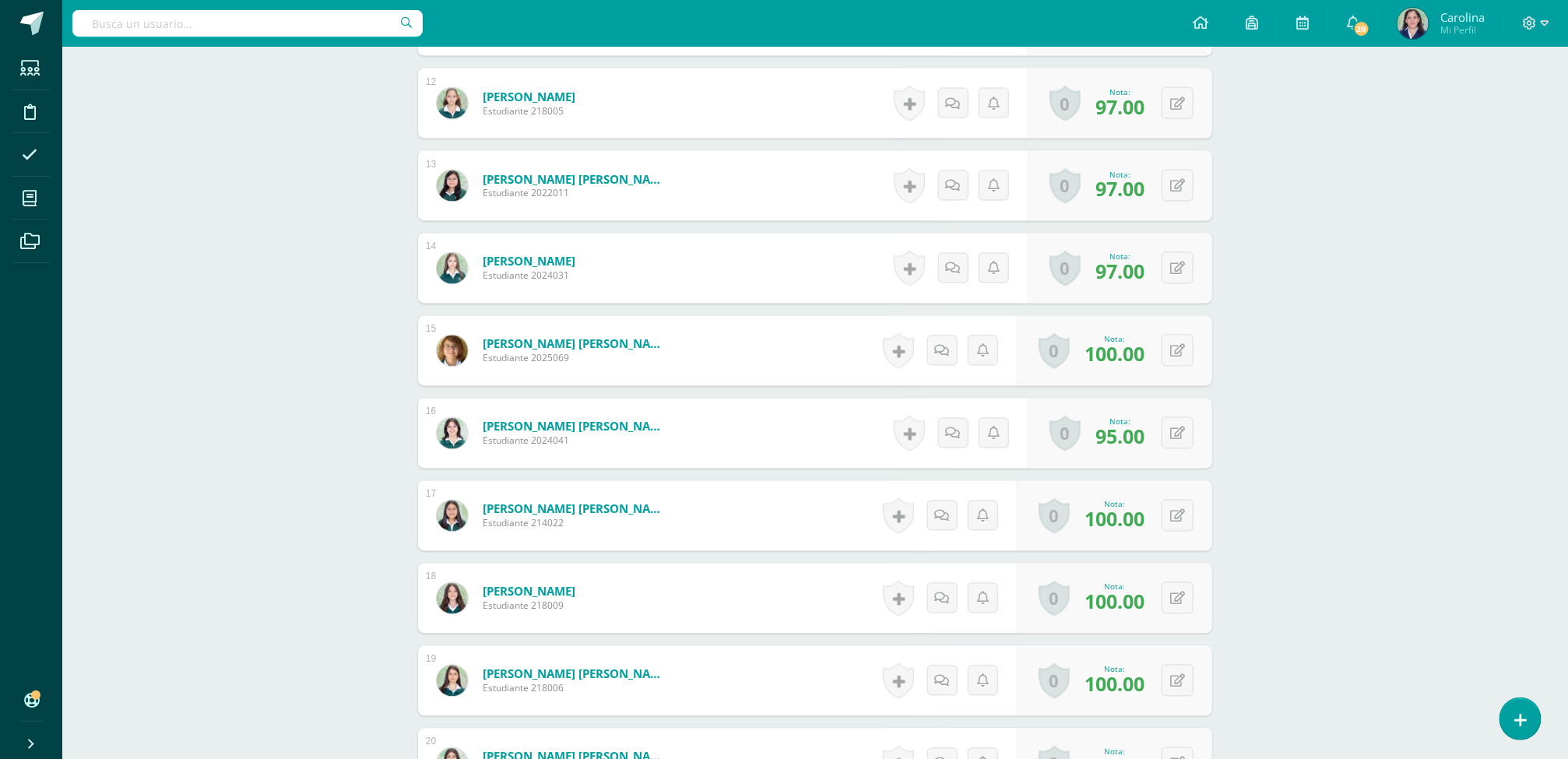
scroll to position [0, 0]
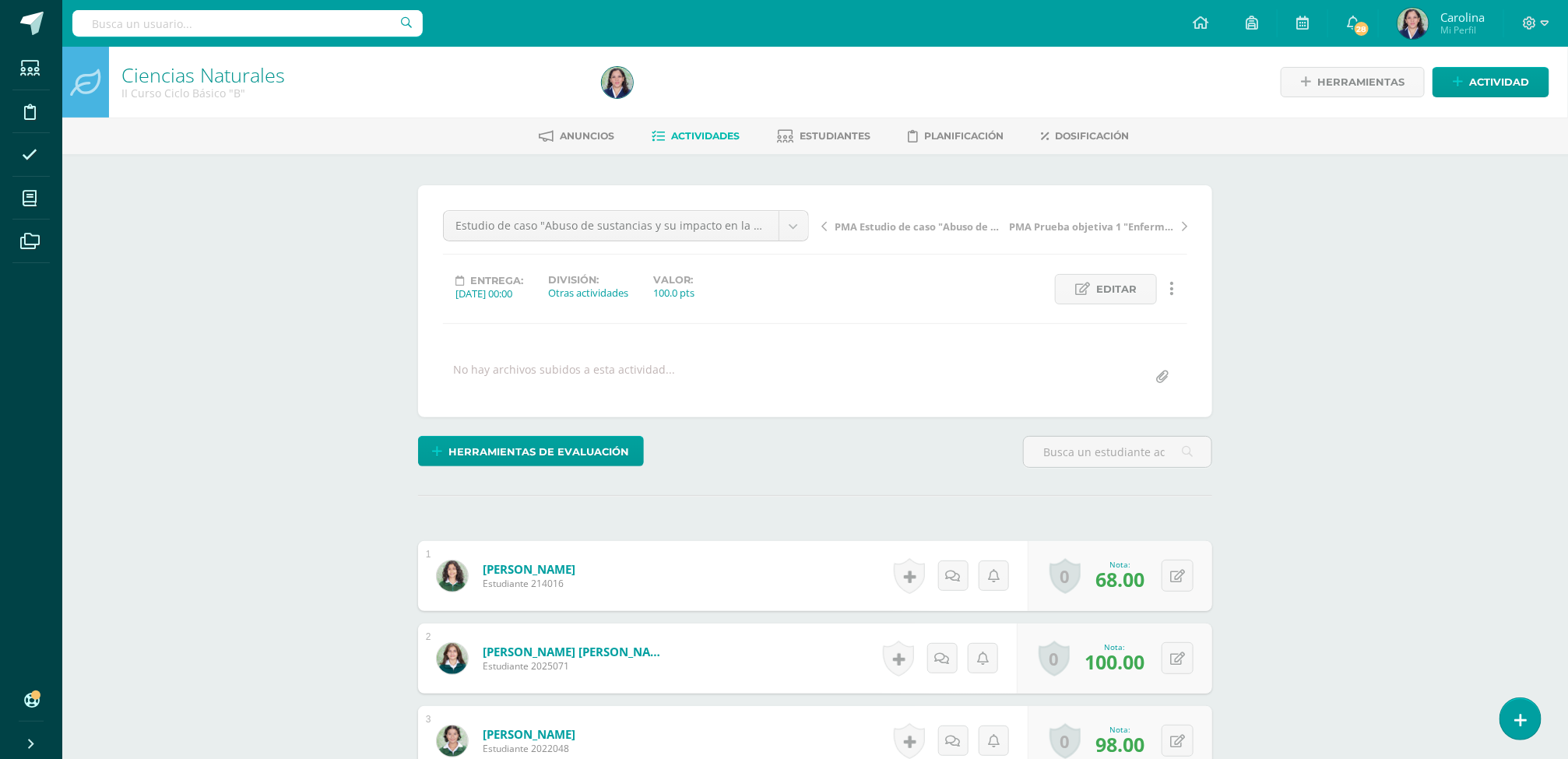
click at [711, 131] on span "Actividades" at bounding box center [705, 136] width 69 height 12
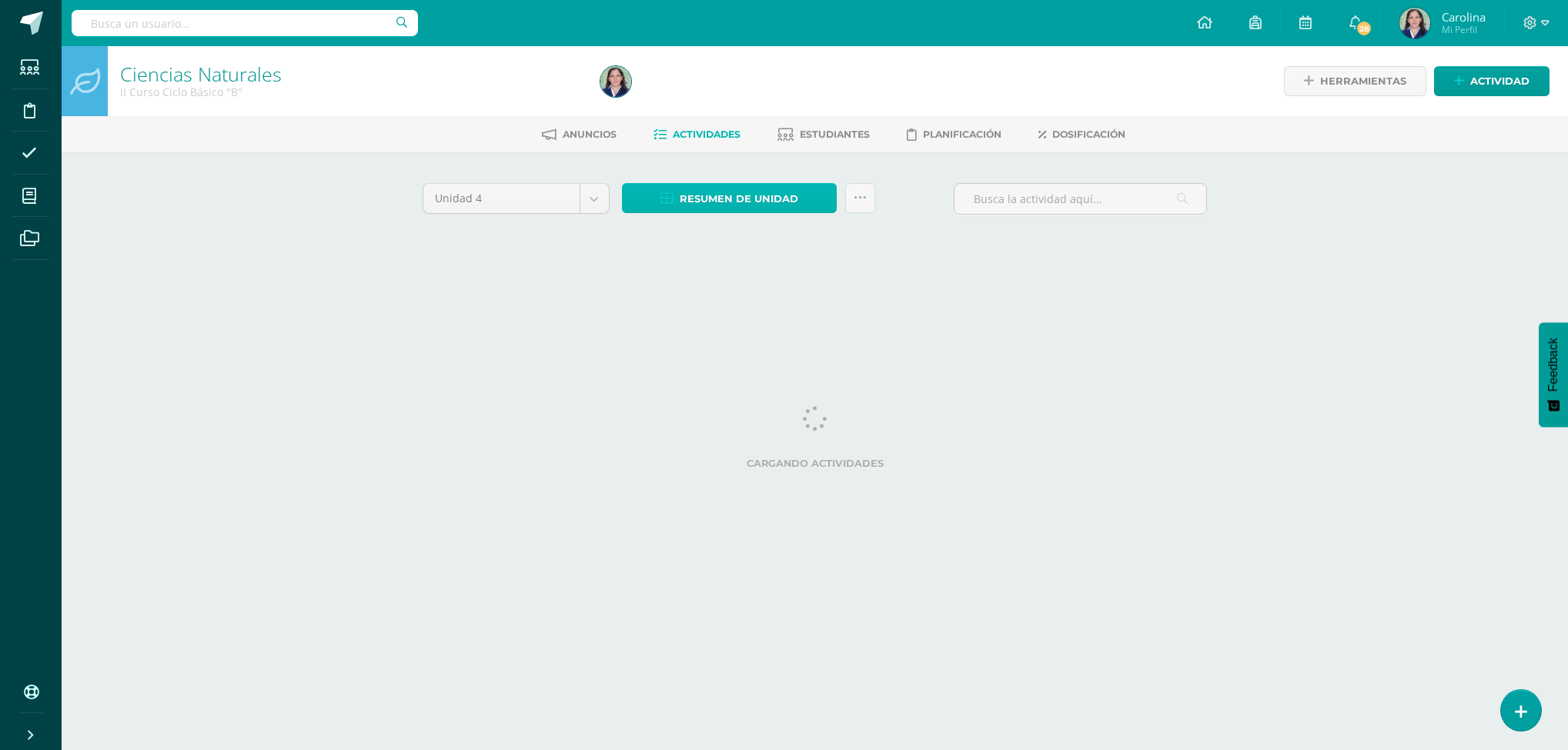
click at [732, 194] on span "Resumen de unidad" at bounding box center [739, 199] width 118 height 29
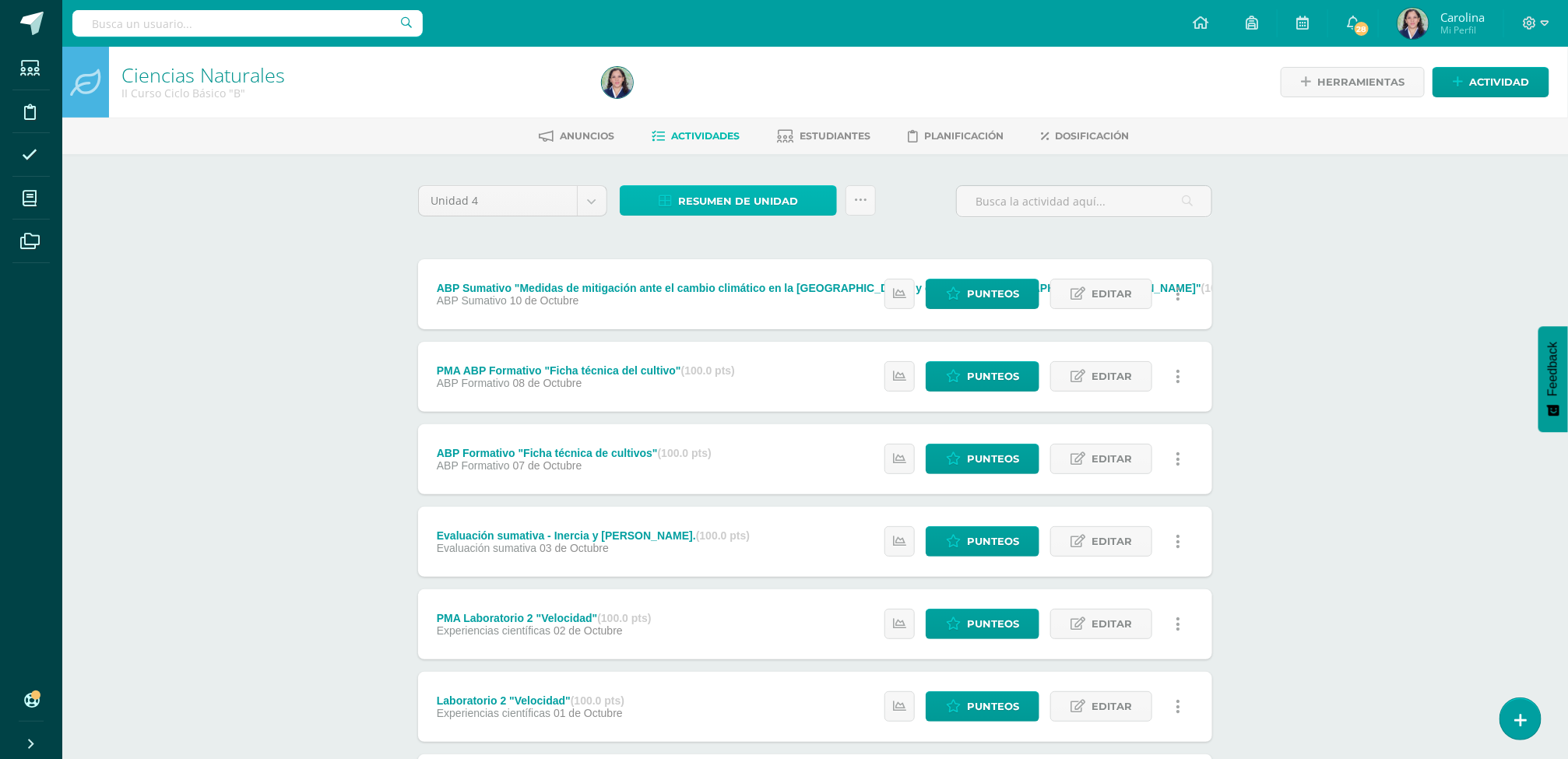
click at [770, 203] on span "Resumen de unidad" at bounding box center [739, 201] width 120 height 29
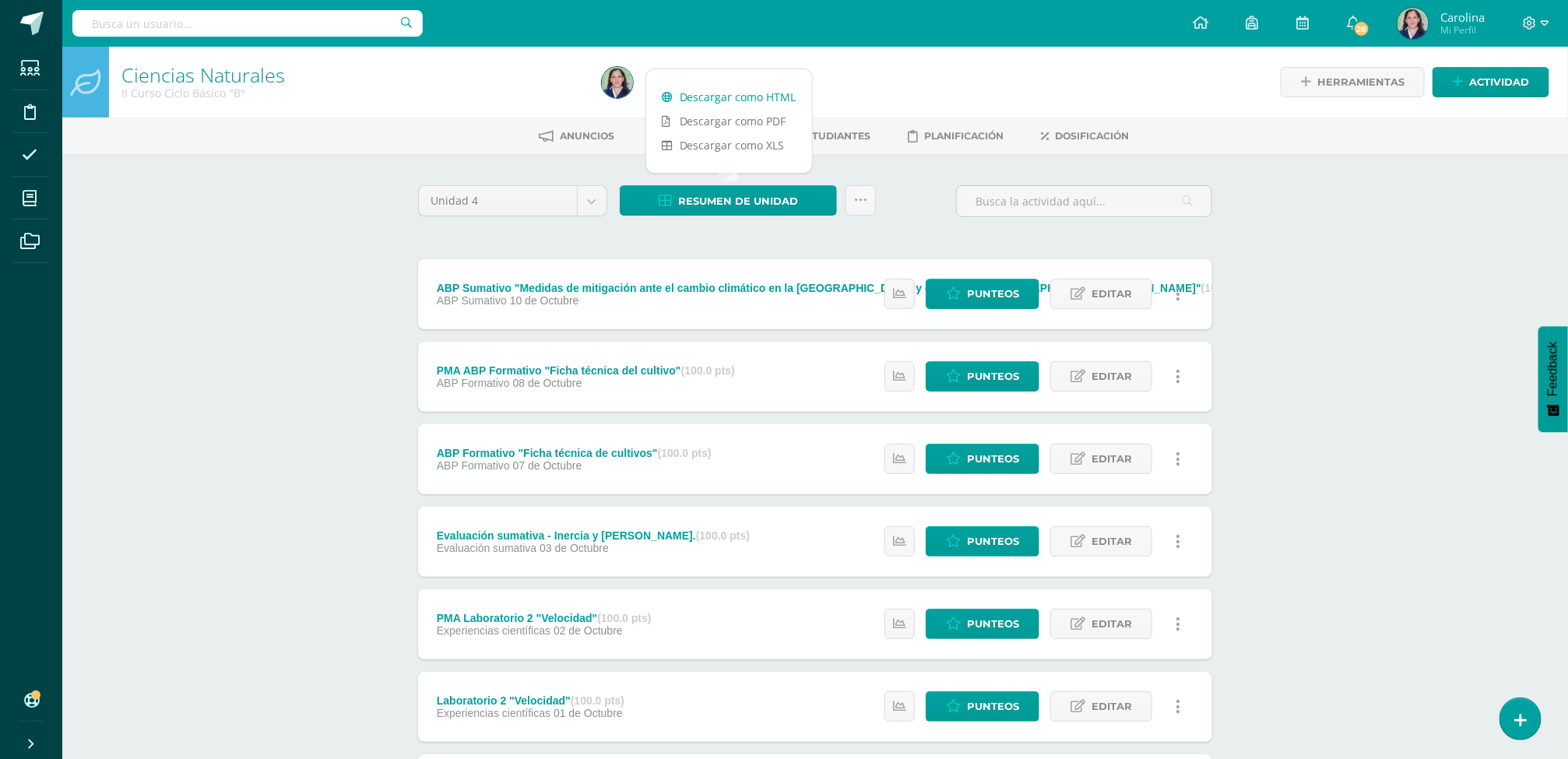
click at [745, 91] on div "Descargar como HTML Descargar como PDF Descargar como XLS" at bounding box center [729, 121] width 167 height 105
click at [745, 91] on link "Descargar como HTML" at bounding box center [730, 97] width 166 height 24
